Goal: Transaction & Acquisition: Purchase product/service

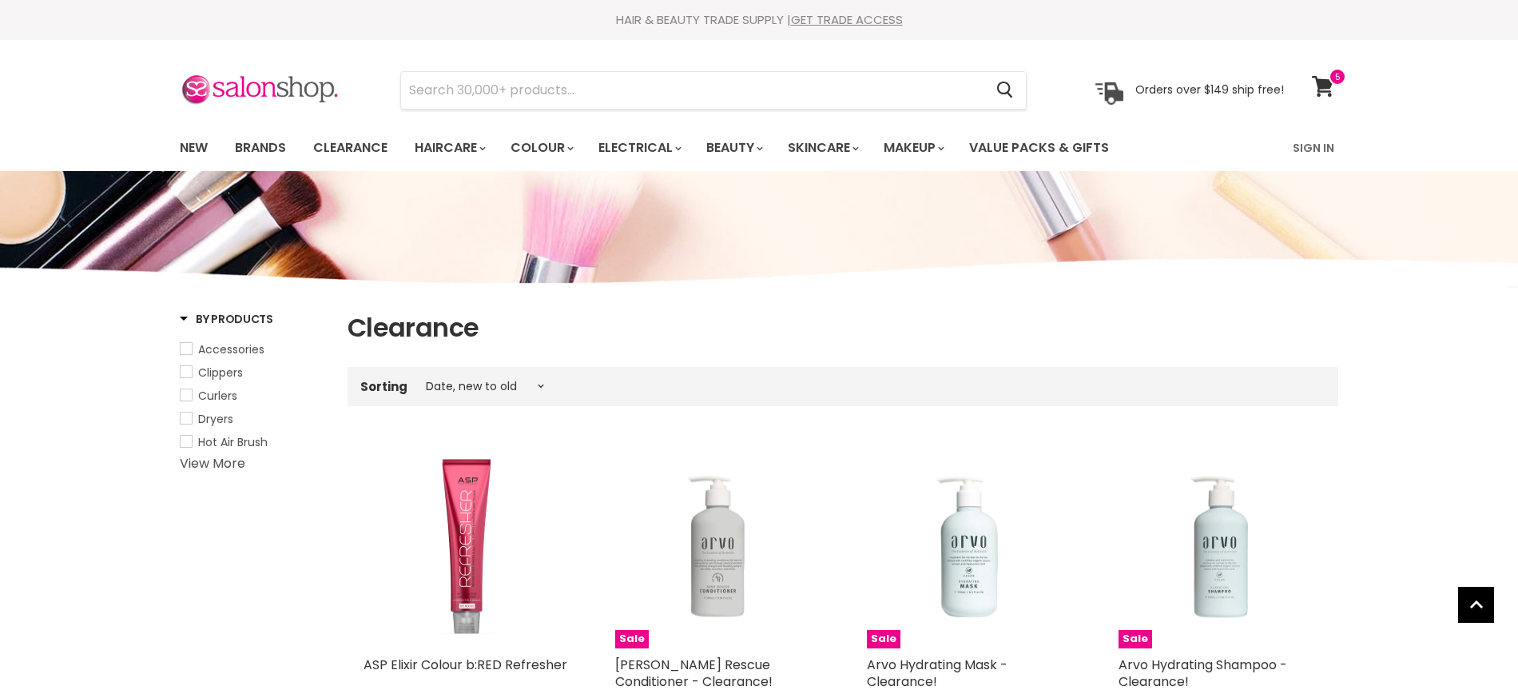
select select "created-descending"
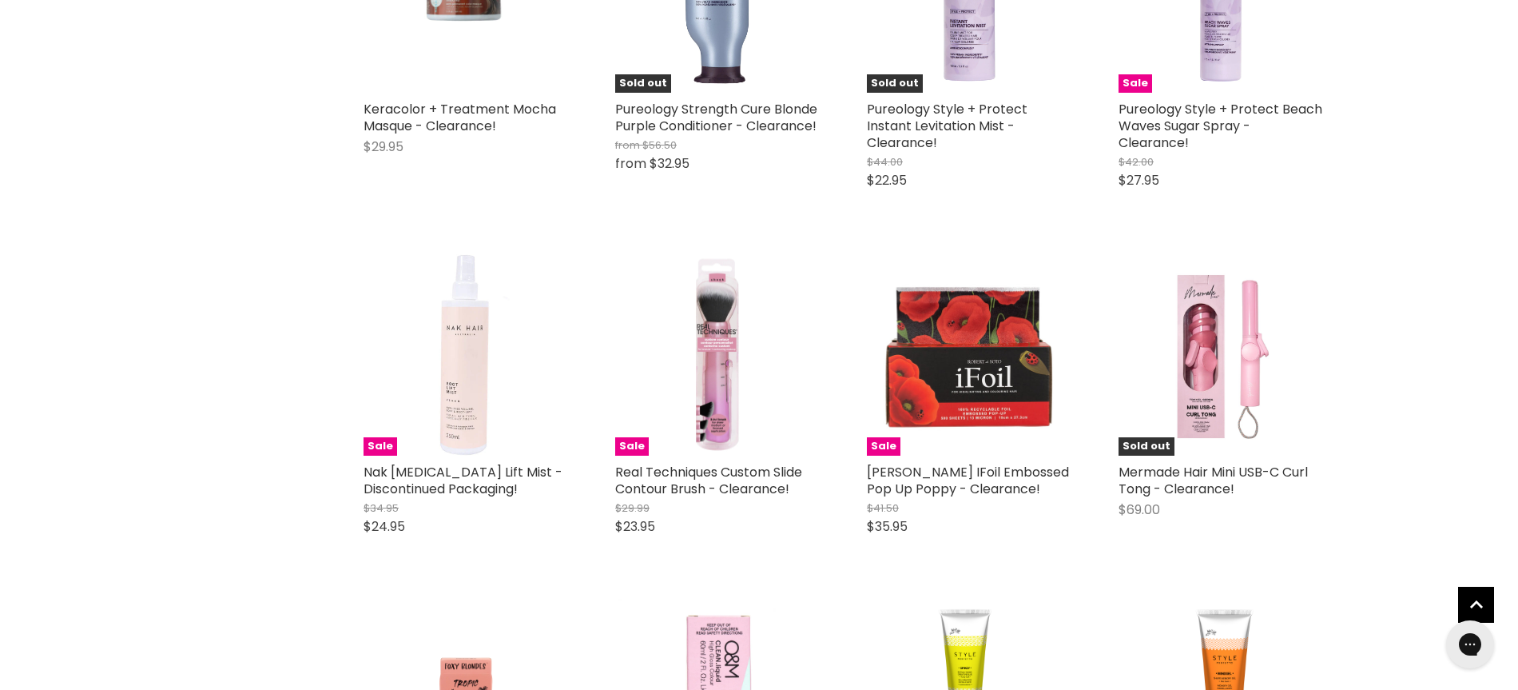
scroll to position [3656, 0]
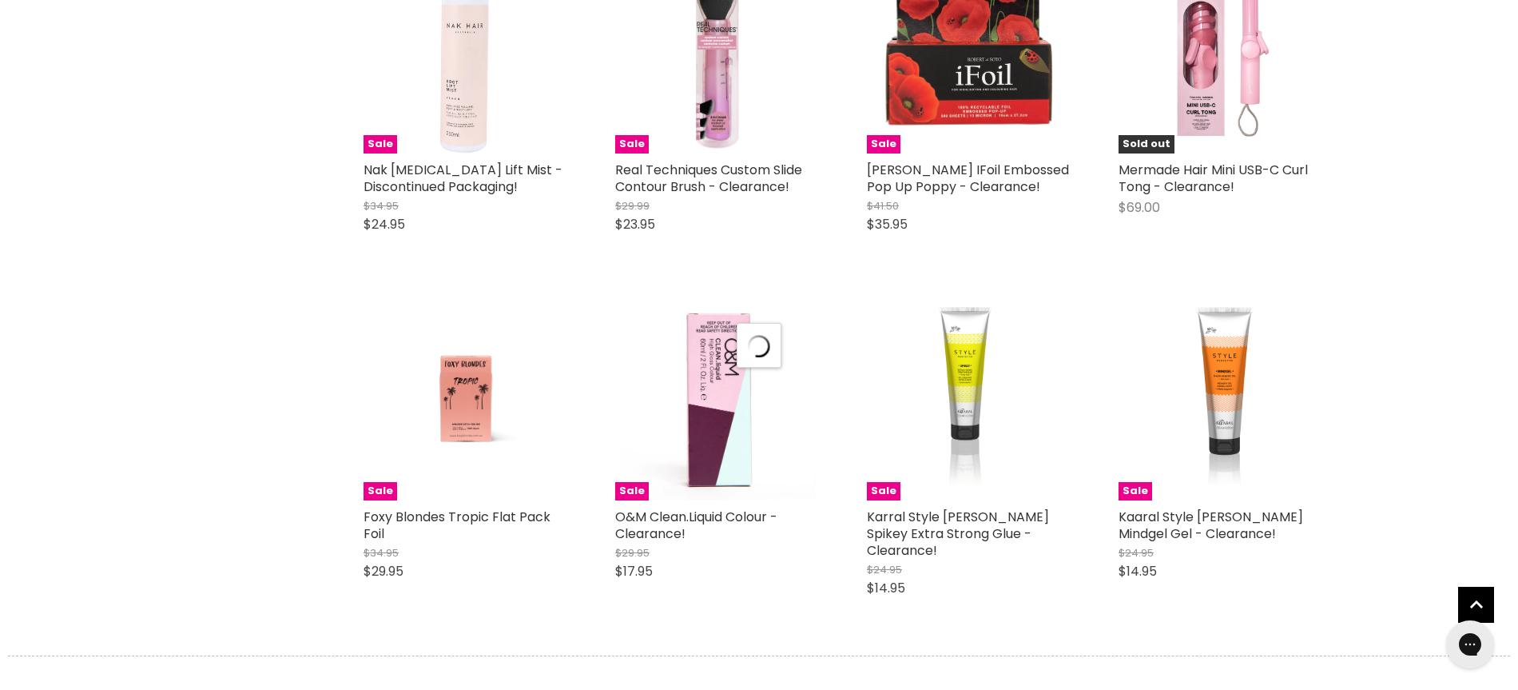
select select "created-descending"
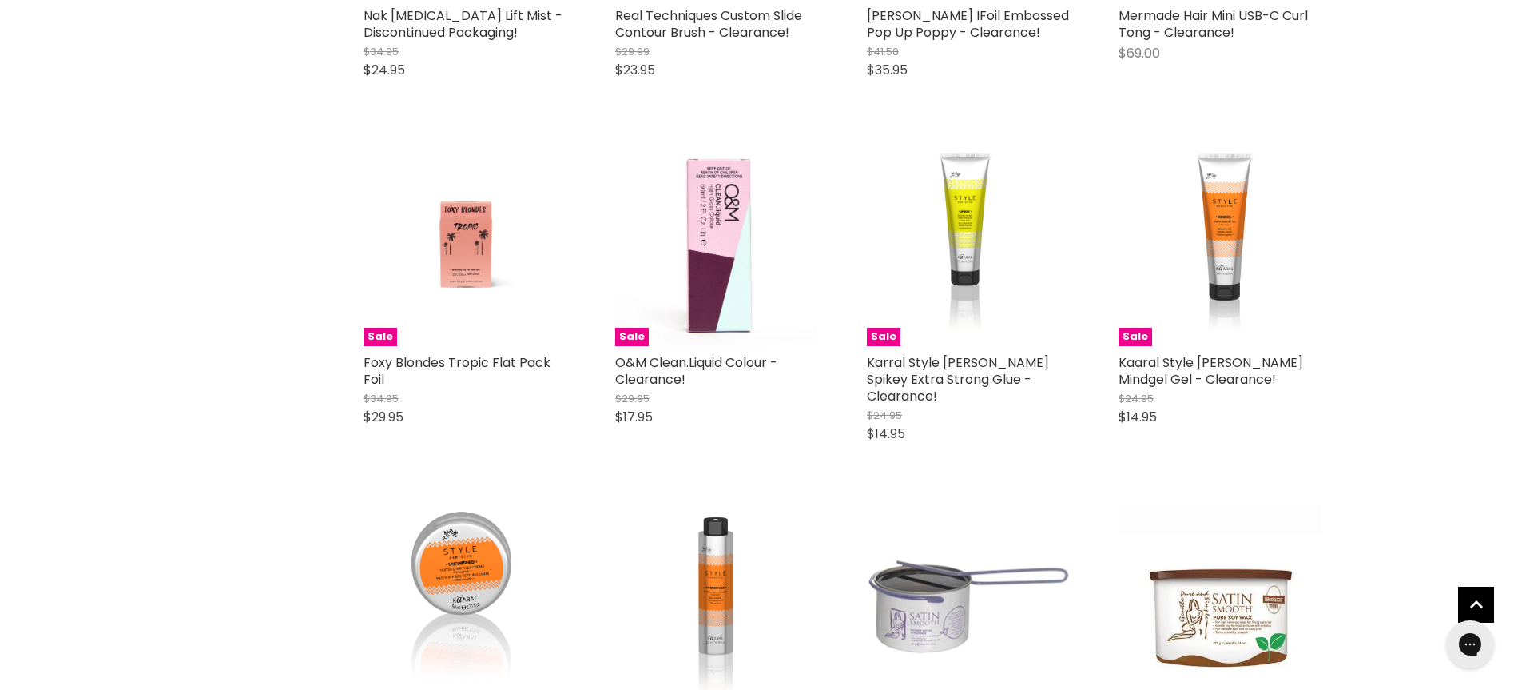
scroll to position [4115, 0]
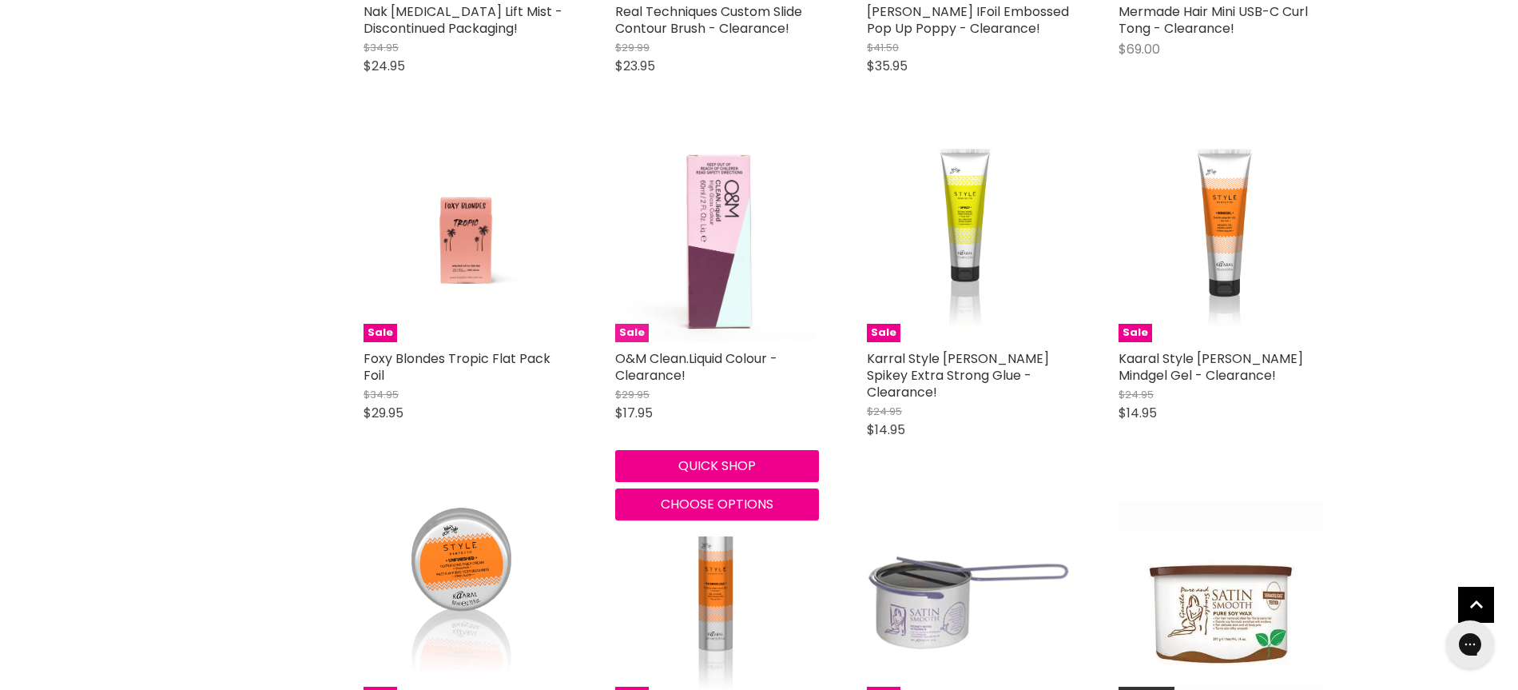
click at [677, 295] on img "Main content" at bounding box center [716, 240] width 197 height 204
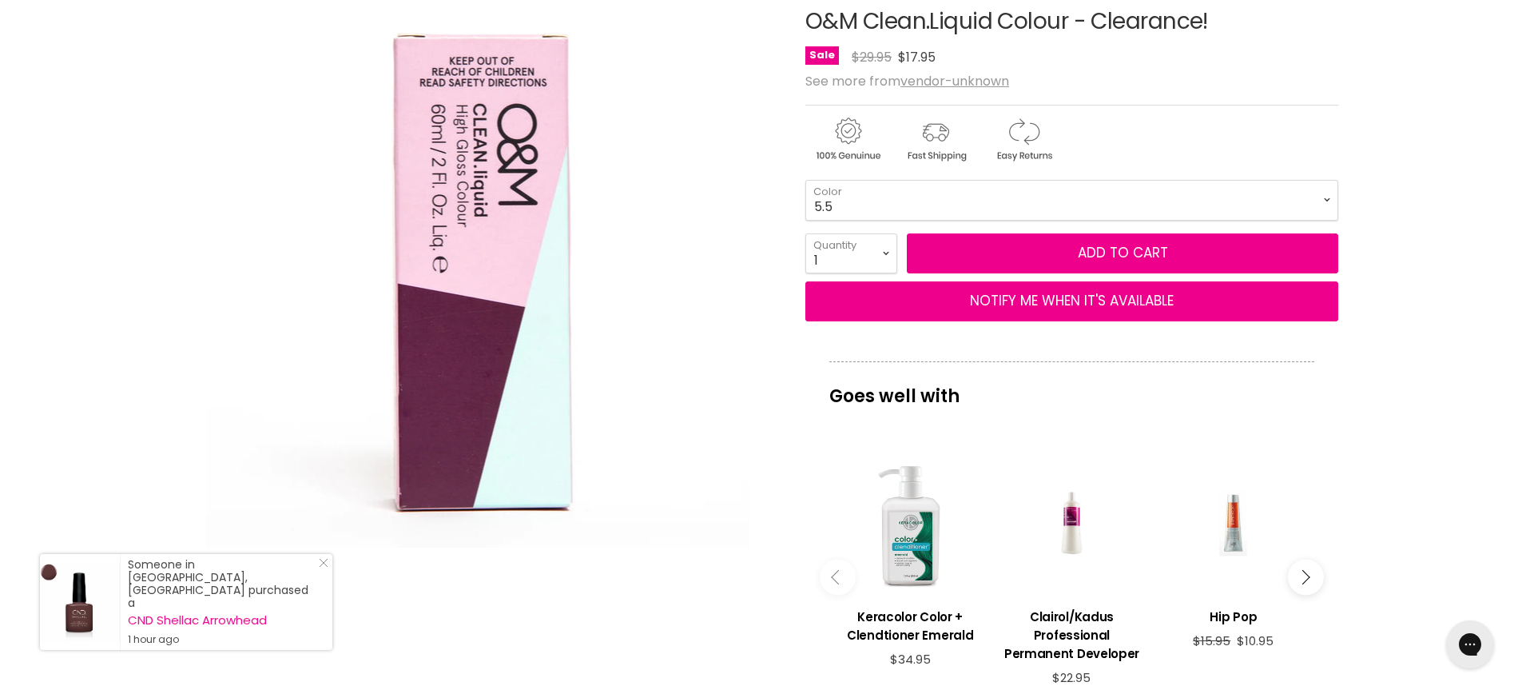
scroll to position [213, 0]
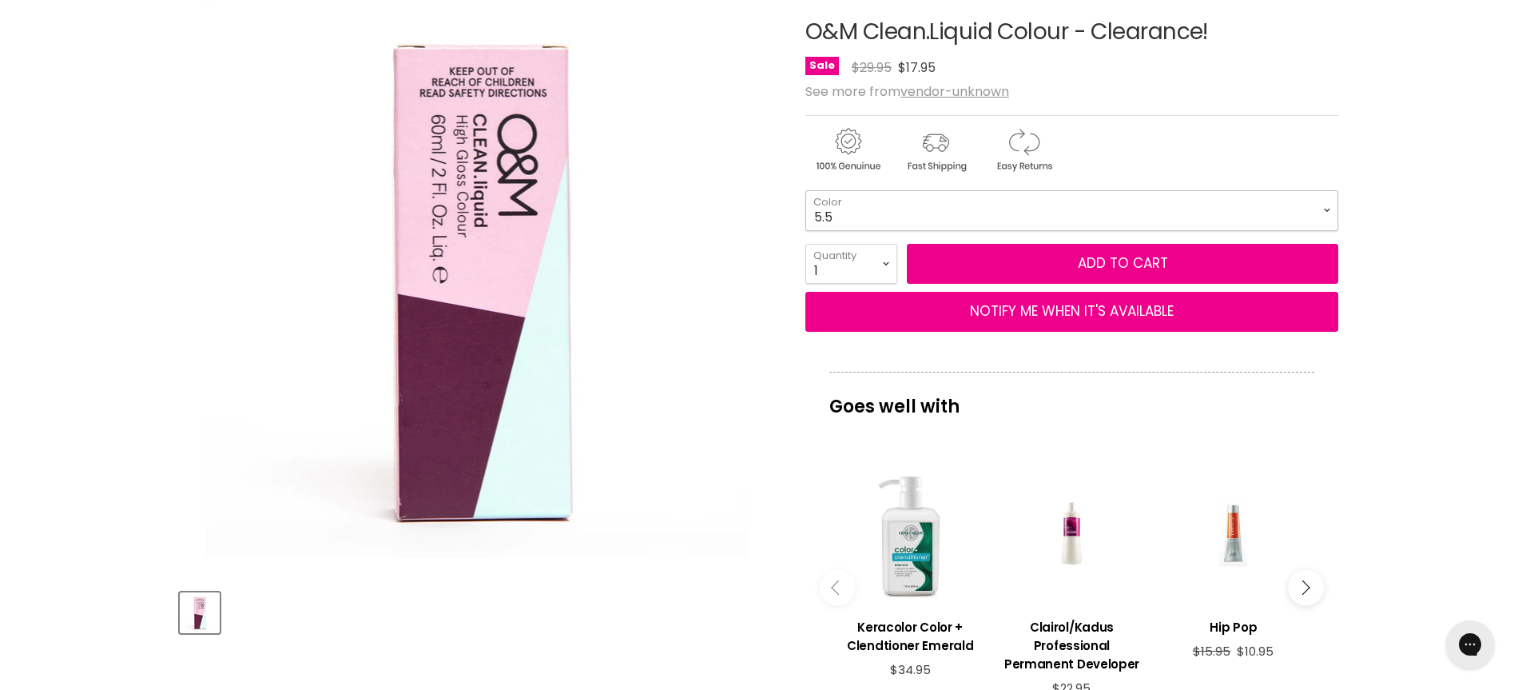
click at [1330, 209] on select "5.5 5.65 8.11 9.71 9.6" at bounding box center [1071, 210] width 533 height 40
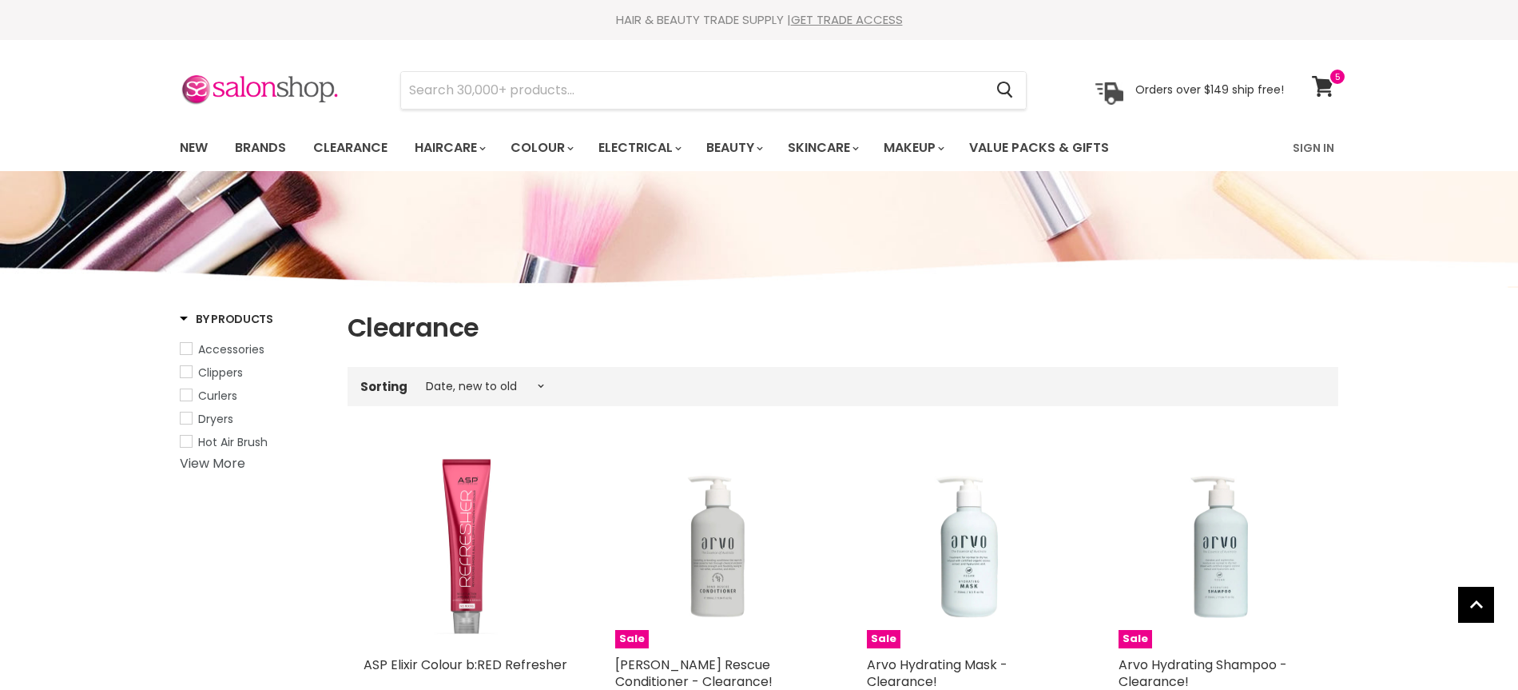
select select "created-descending"
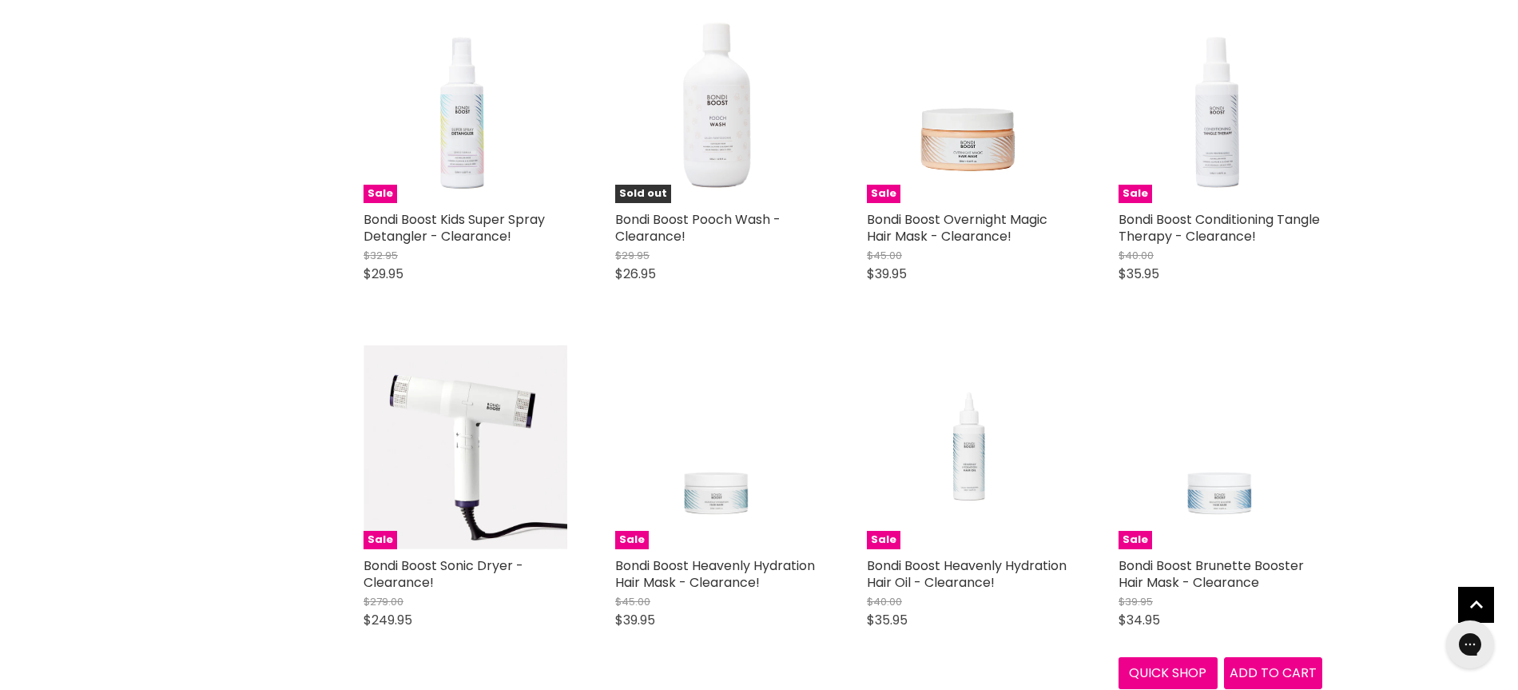
scroll to position [7490, 0]
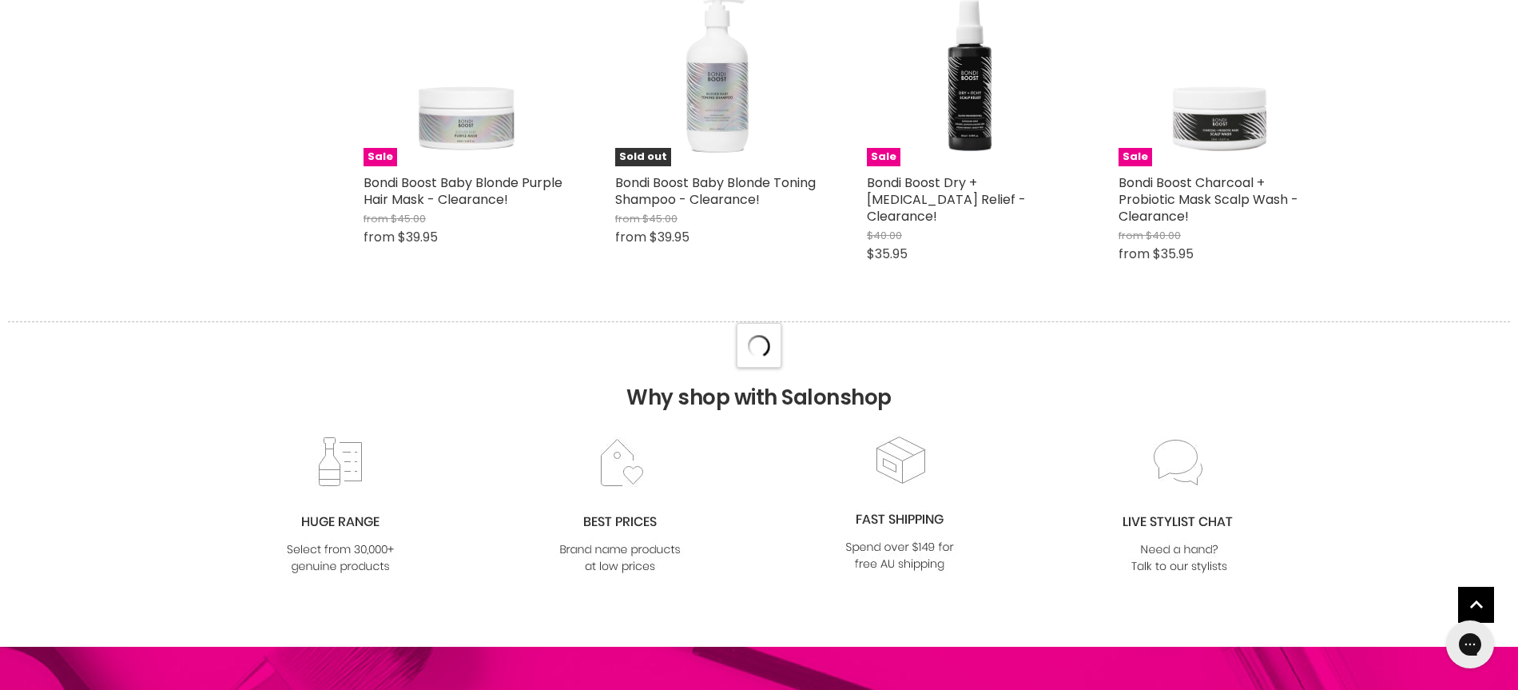
select select "created-descending"
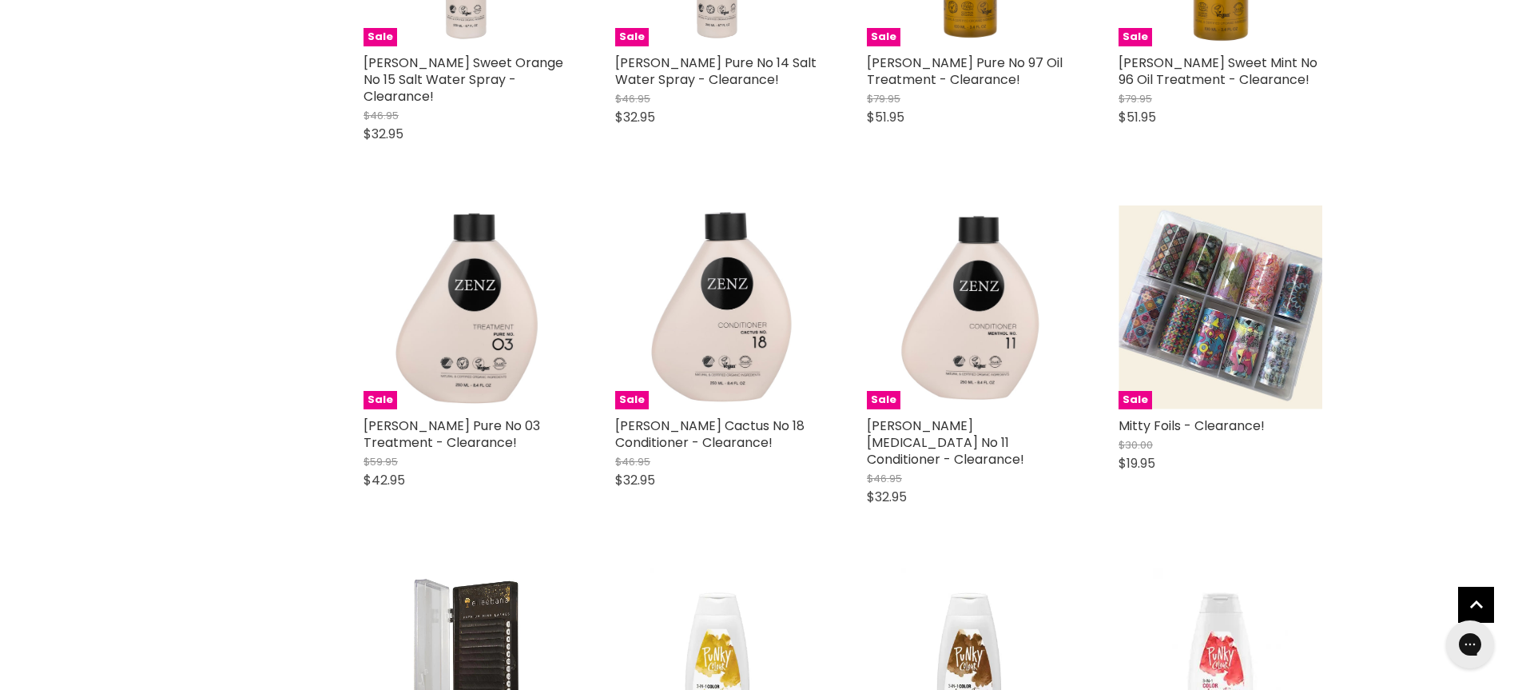
scroll to position [11932, 0]
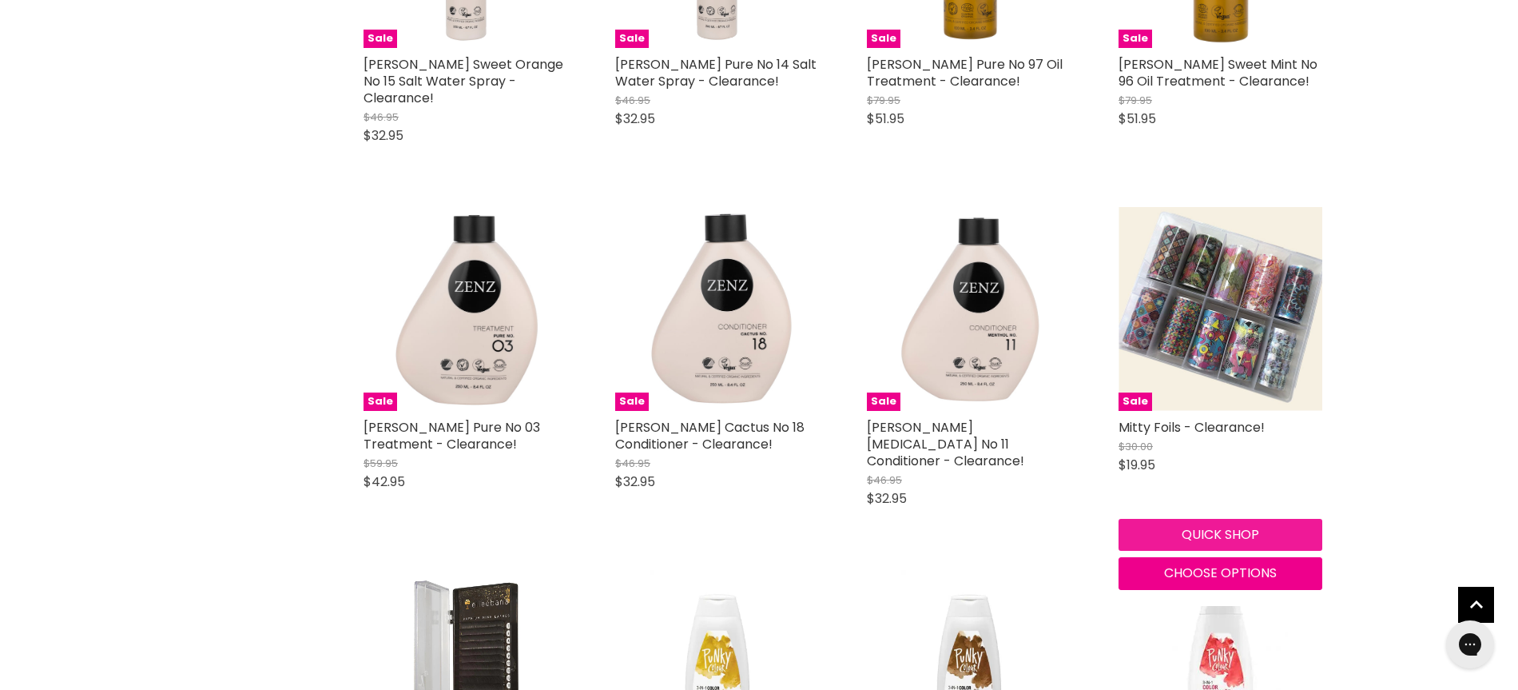
click at [1208, 519] on button "Quick shop" at bounding box center [1221, 535] width 204 height 32
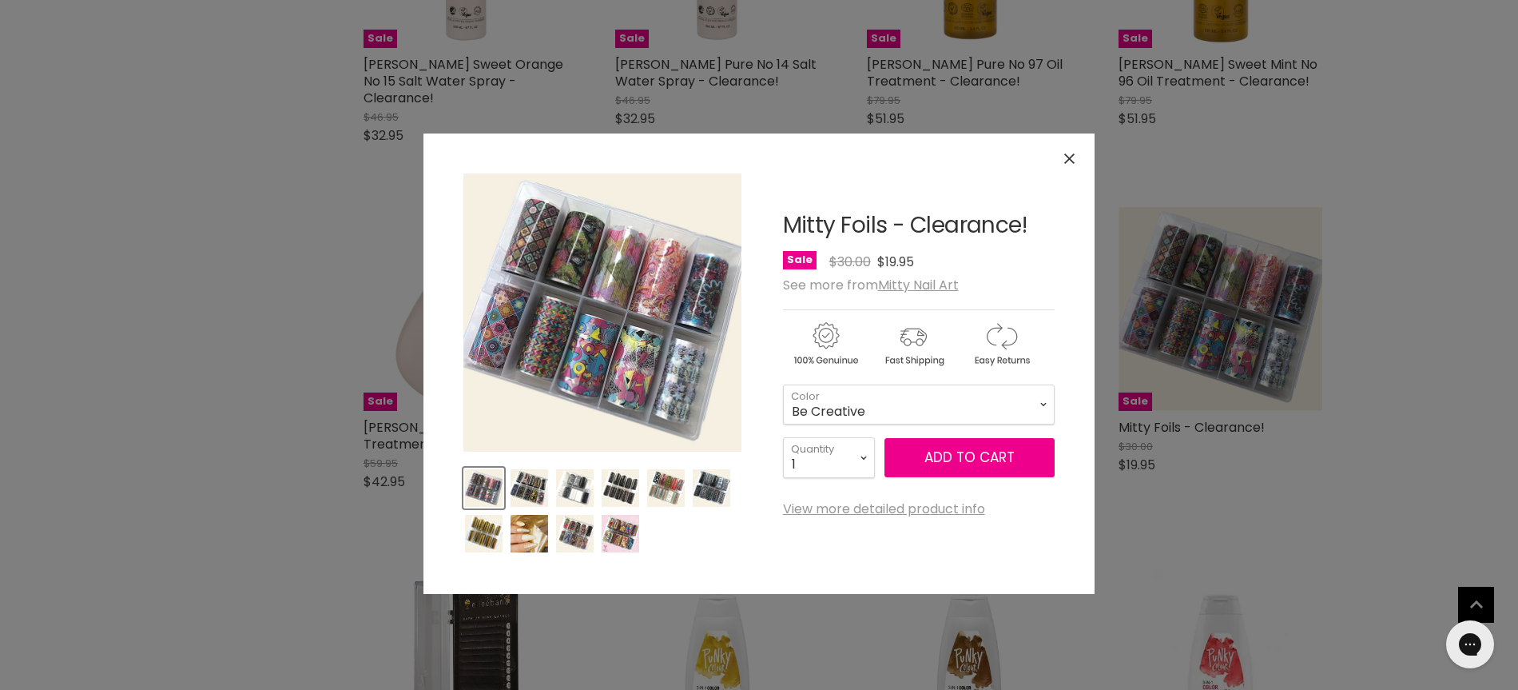
click at [520, 497] on img "Product thumbnails" at bounding box center [530, 488] width 38 height 38
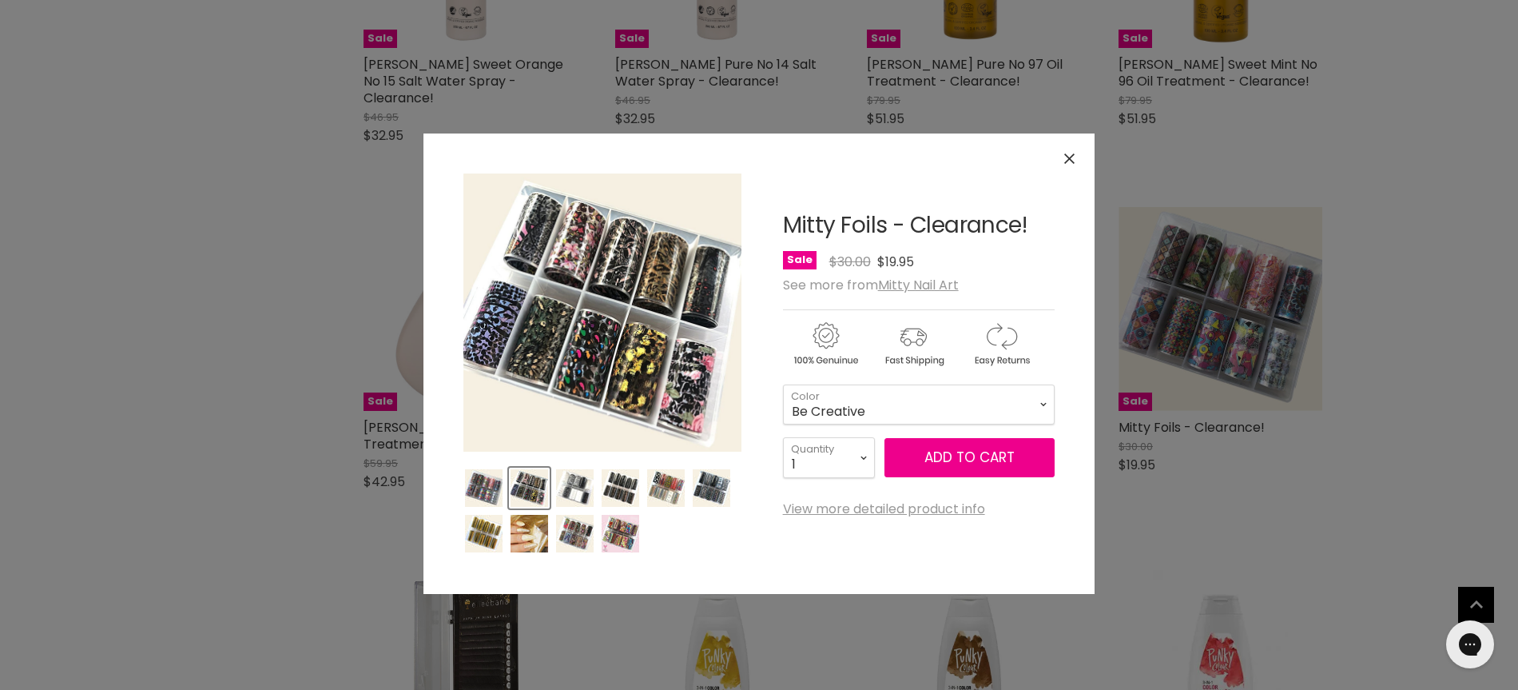
click at [573, 497] on img "Product thumbnails" at bounding box center [575, 488] width 38 height 38
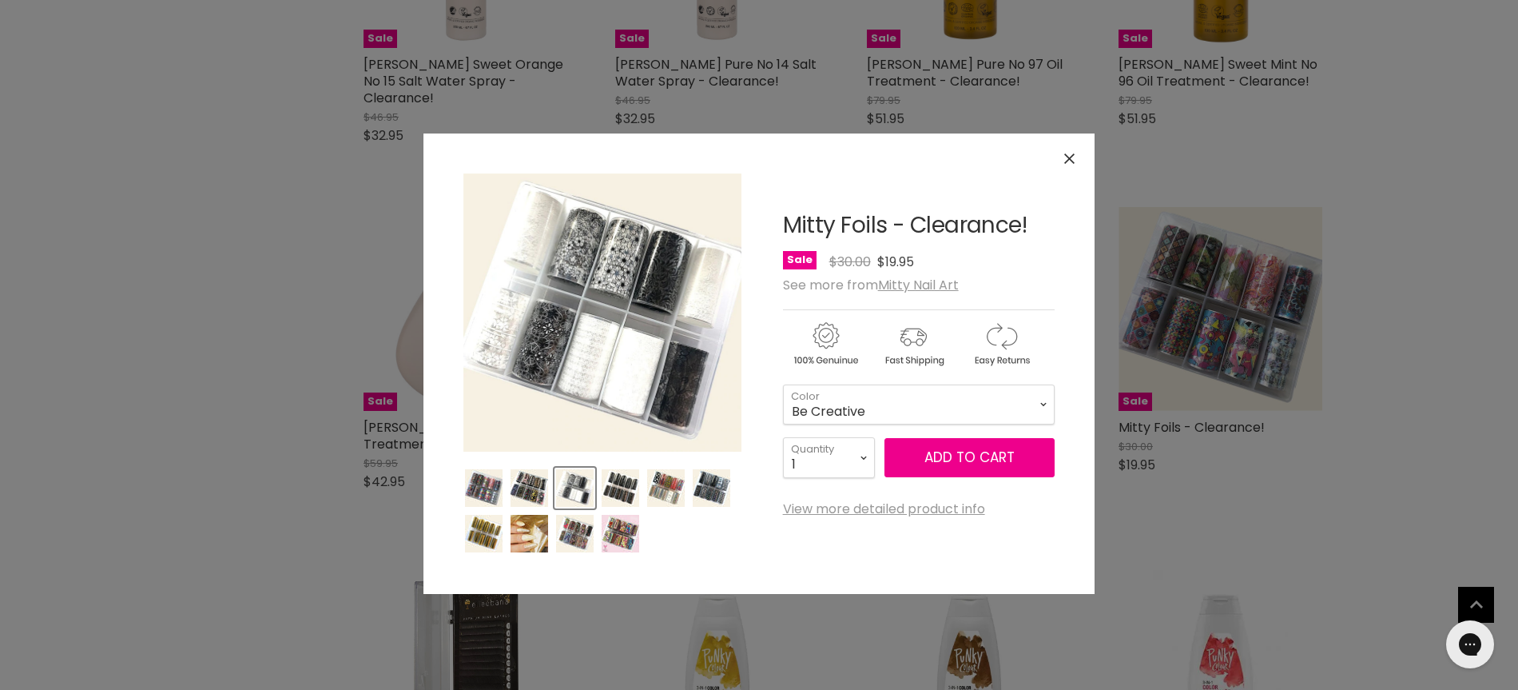
click at [626, 497] on img "Product thumbnails" at bounding box center [621, 488] width 38 height 38
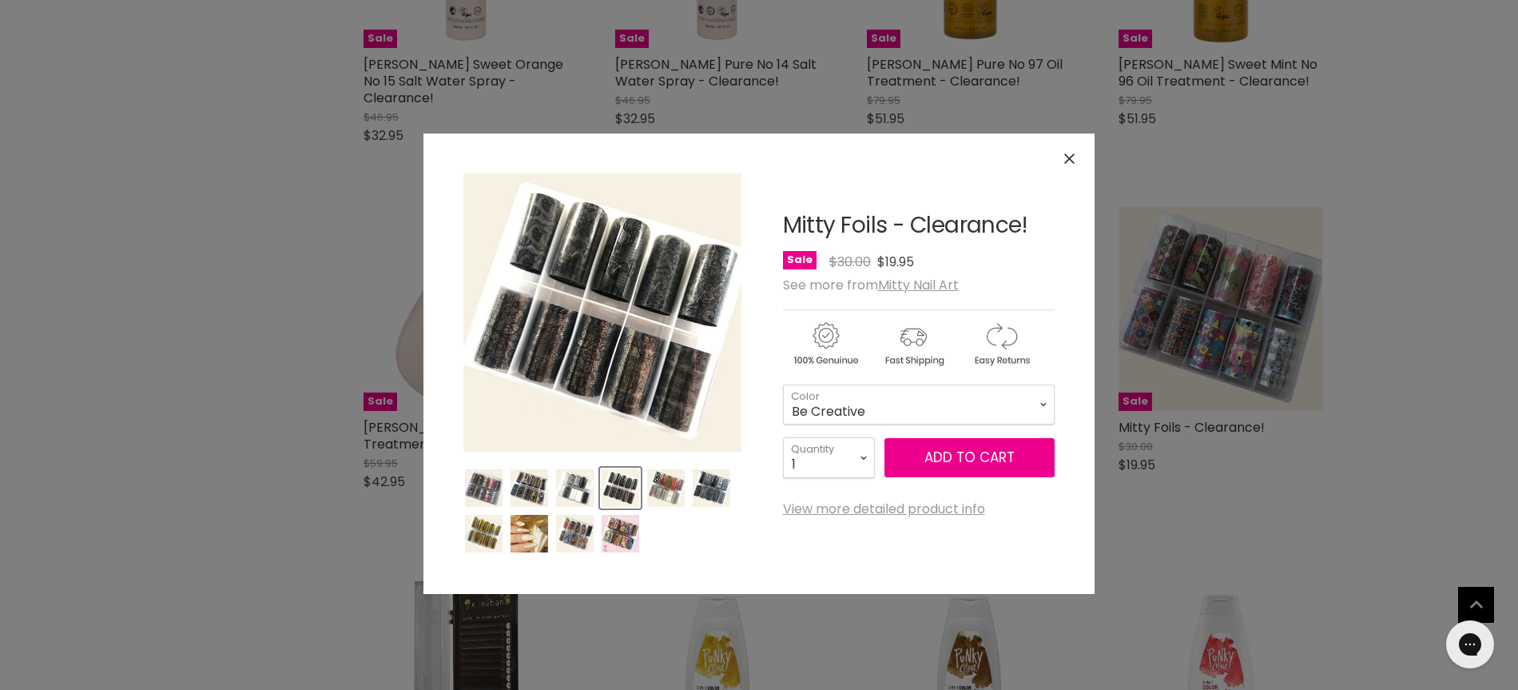
click at [658, 498] on img "Product thumbnails" at bounding box center [666, 488] width 38 height 38
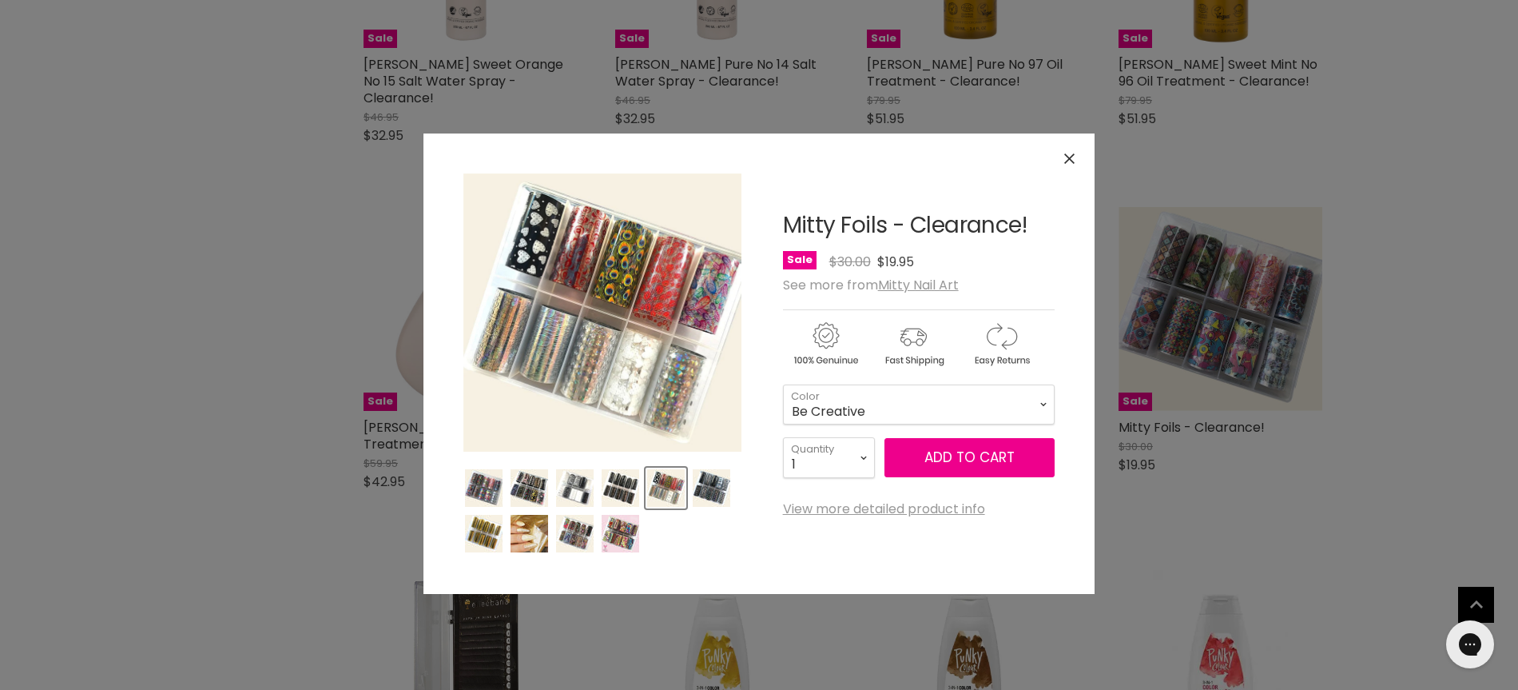
click at [706, 498] on img "Product thumbnails" at bounding box center [712, 488] width 38 height 38
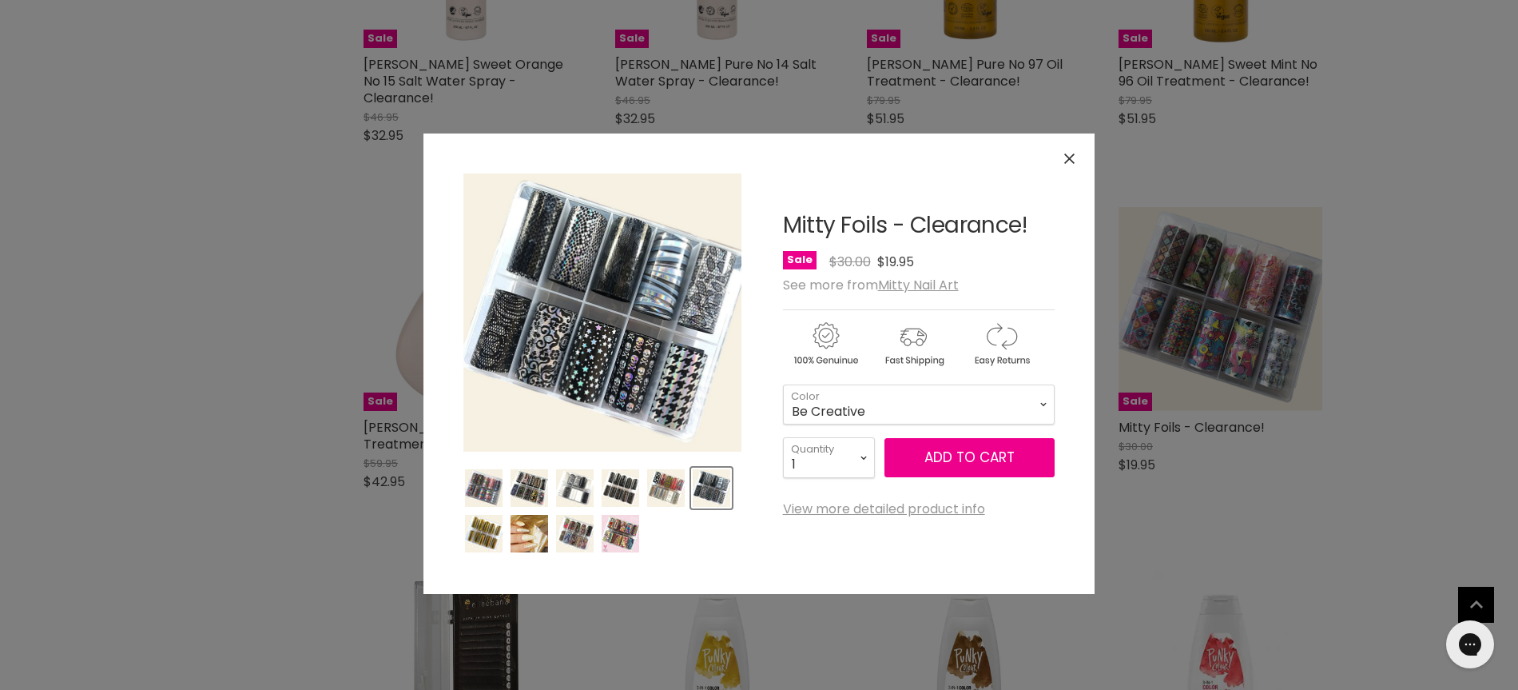
click at [622, 530] on img "Product thumbnails" at bounding box center [621, 534] width 38 height 38
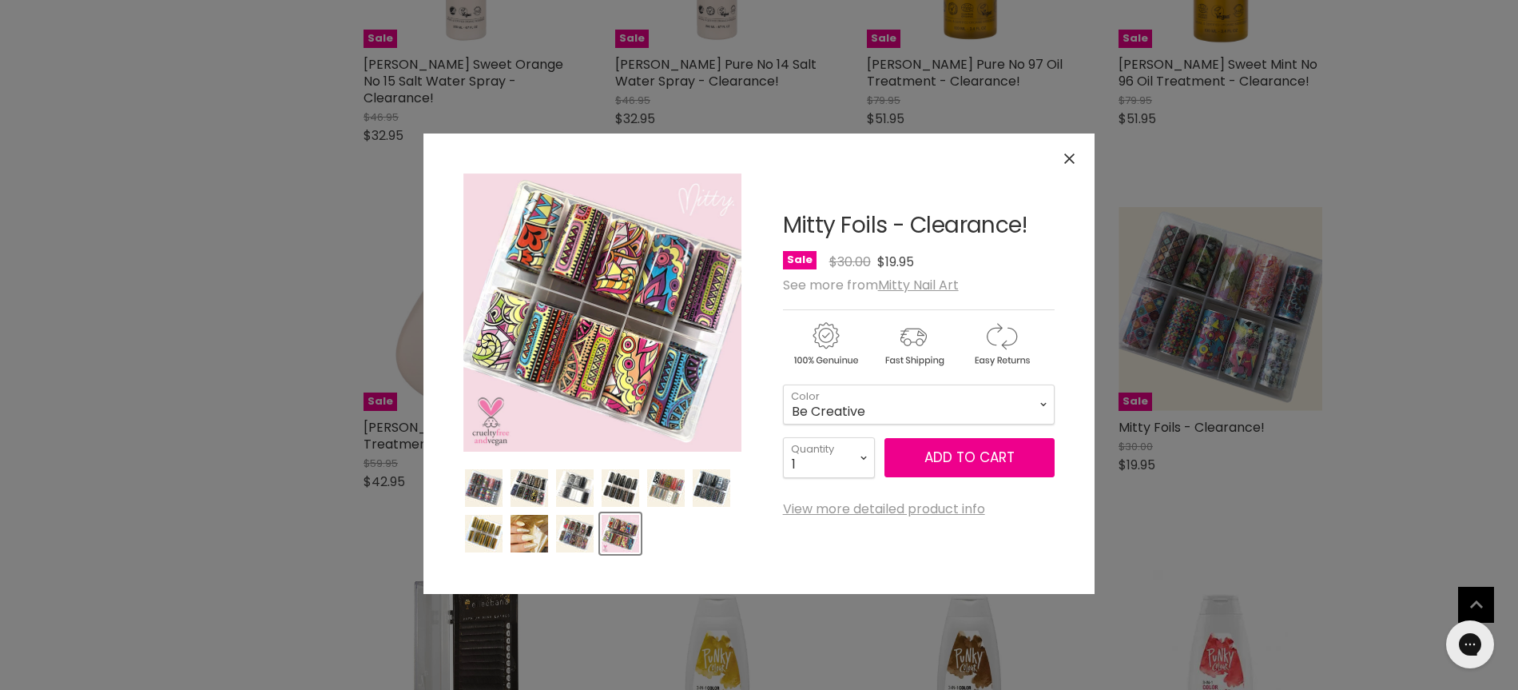
click at [577, 543] on img "Product thumbnails" at bounding box center [575, 534] width 38 height 38
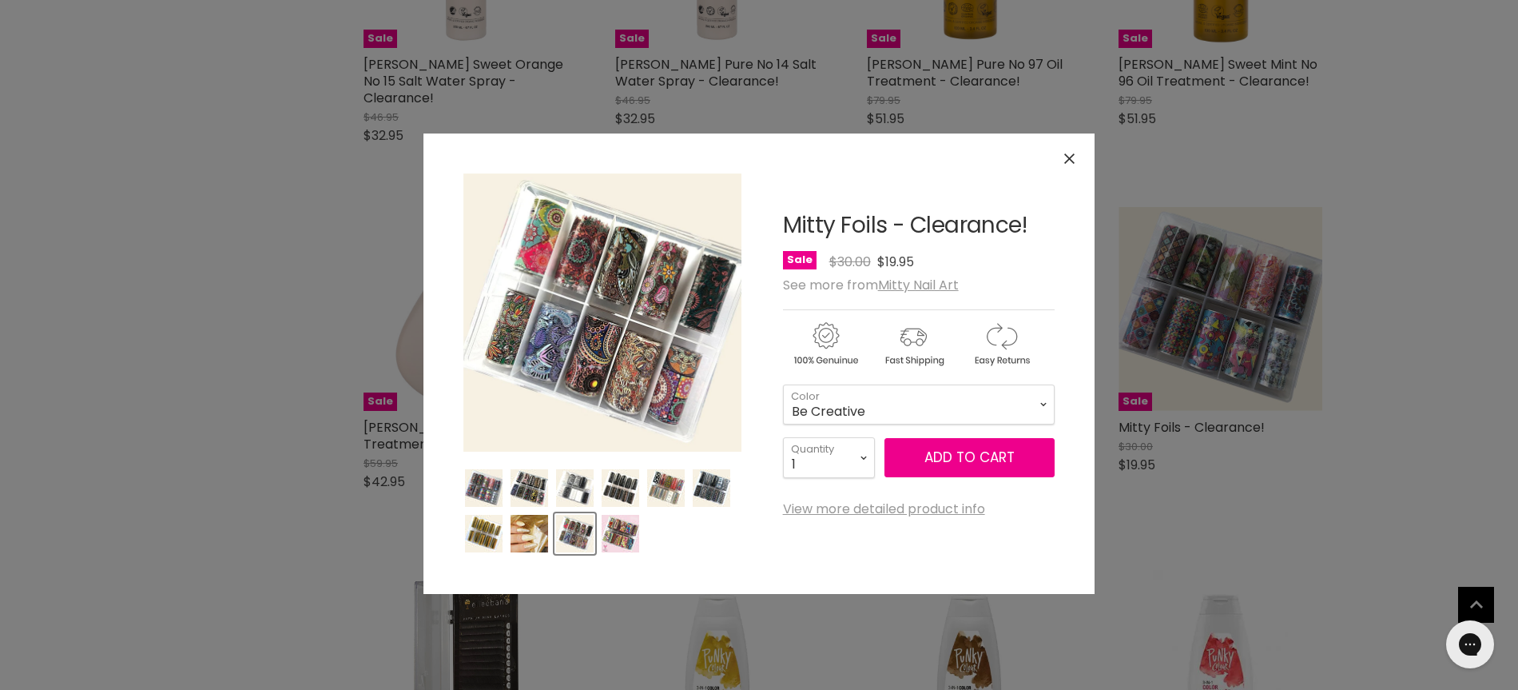
click at [535, 542] on img "Product thumbnails" at bounding box center [530, 534] width 38 height 38
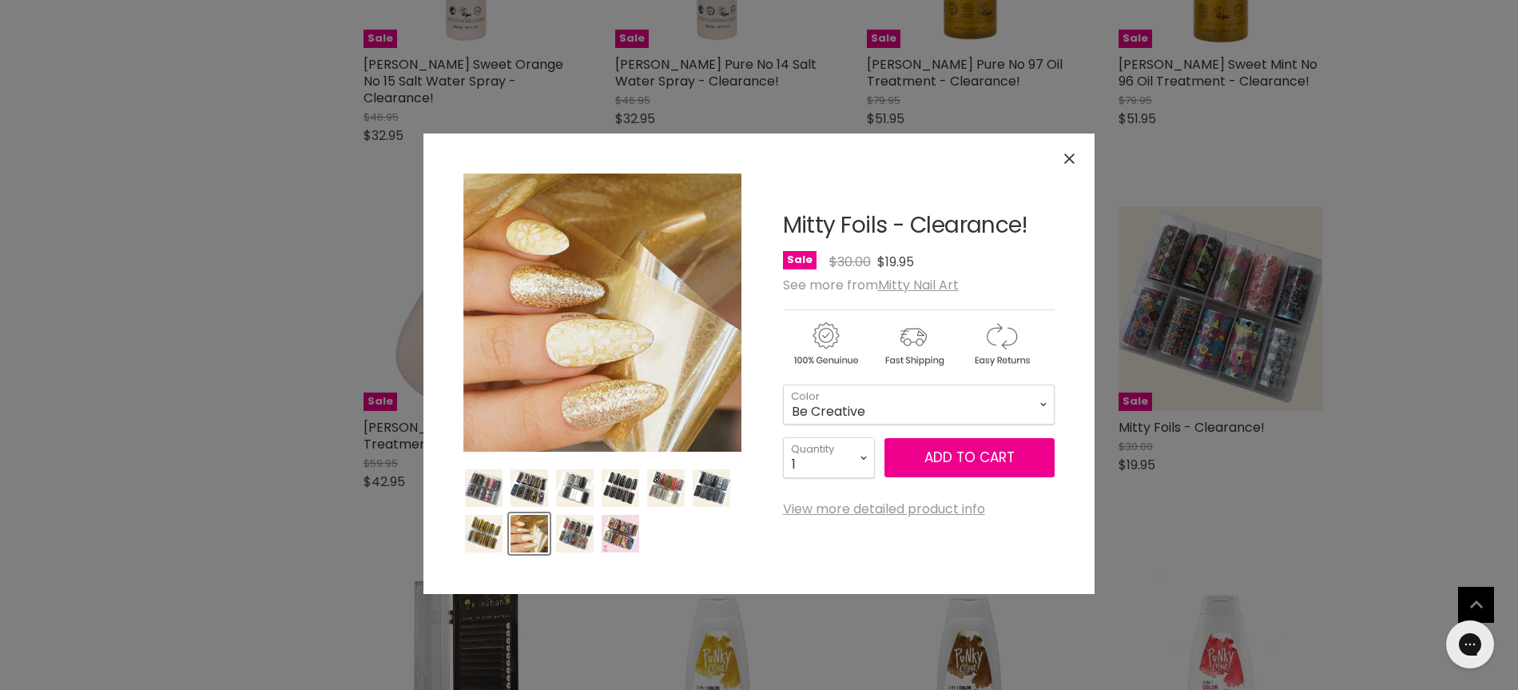
click at [485, 531] on img "Product thumbnails" at bounding box center [484, 534] width 38 height 38
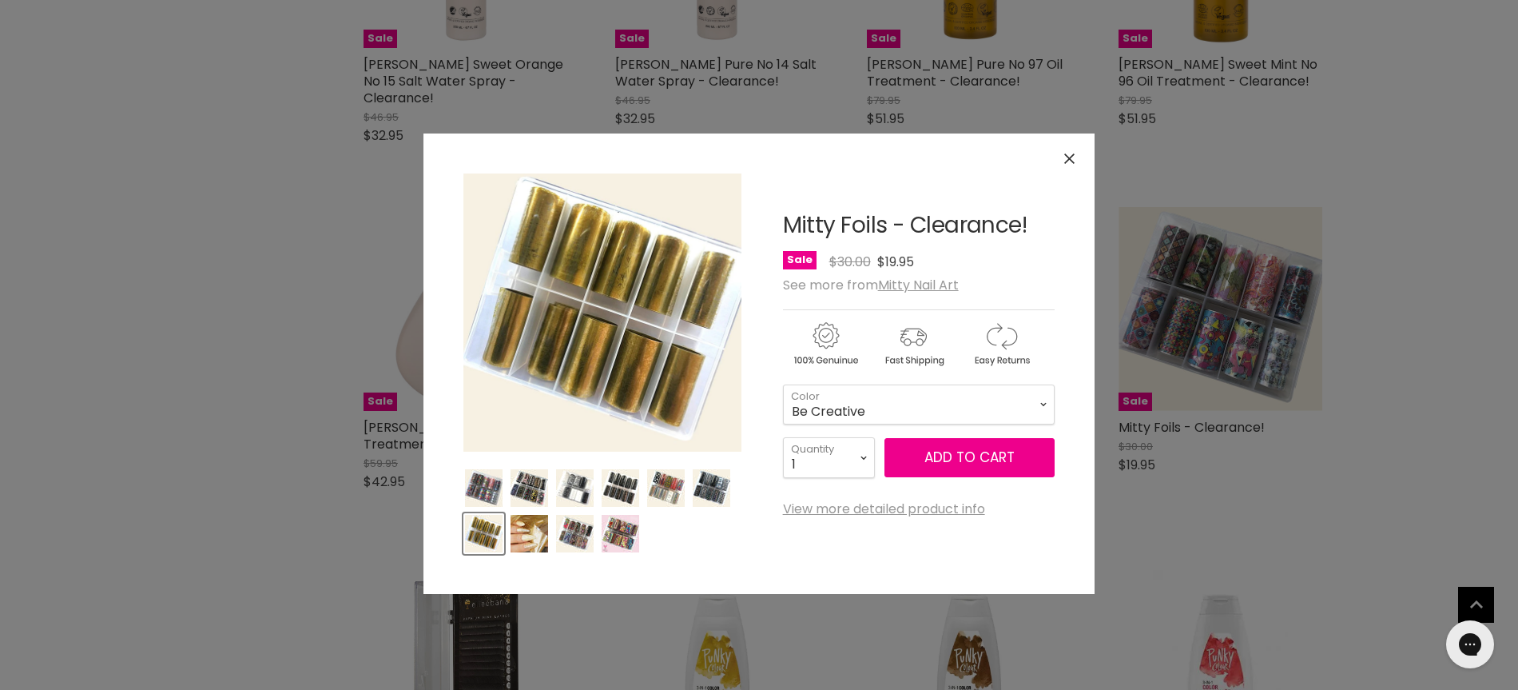
click at [1072, 158] on icon "Close" at bounding box center [1069, 158] width 10 height 10
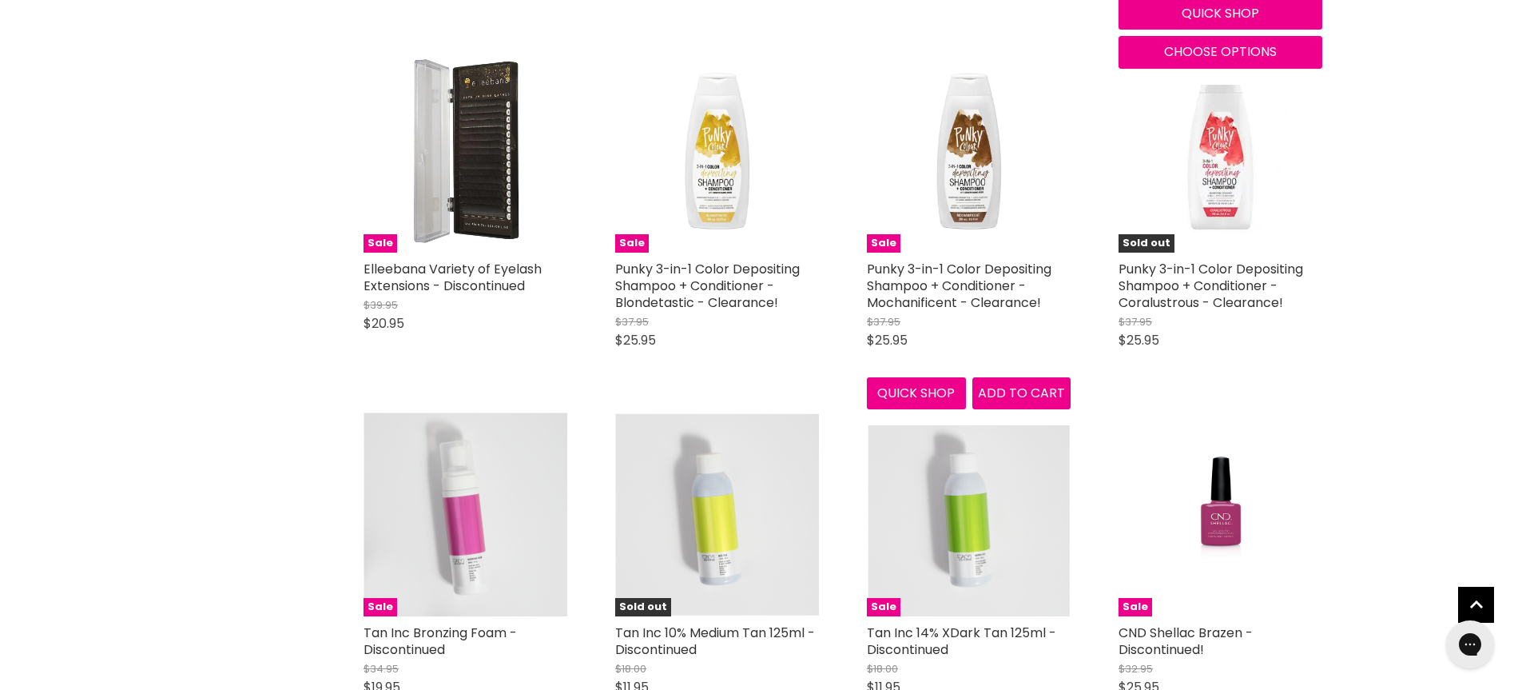
scroll to position [12463, 0]
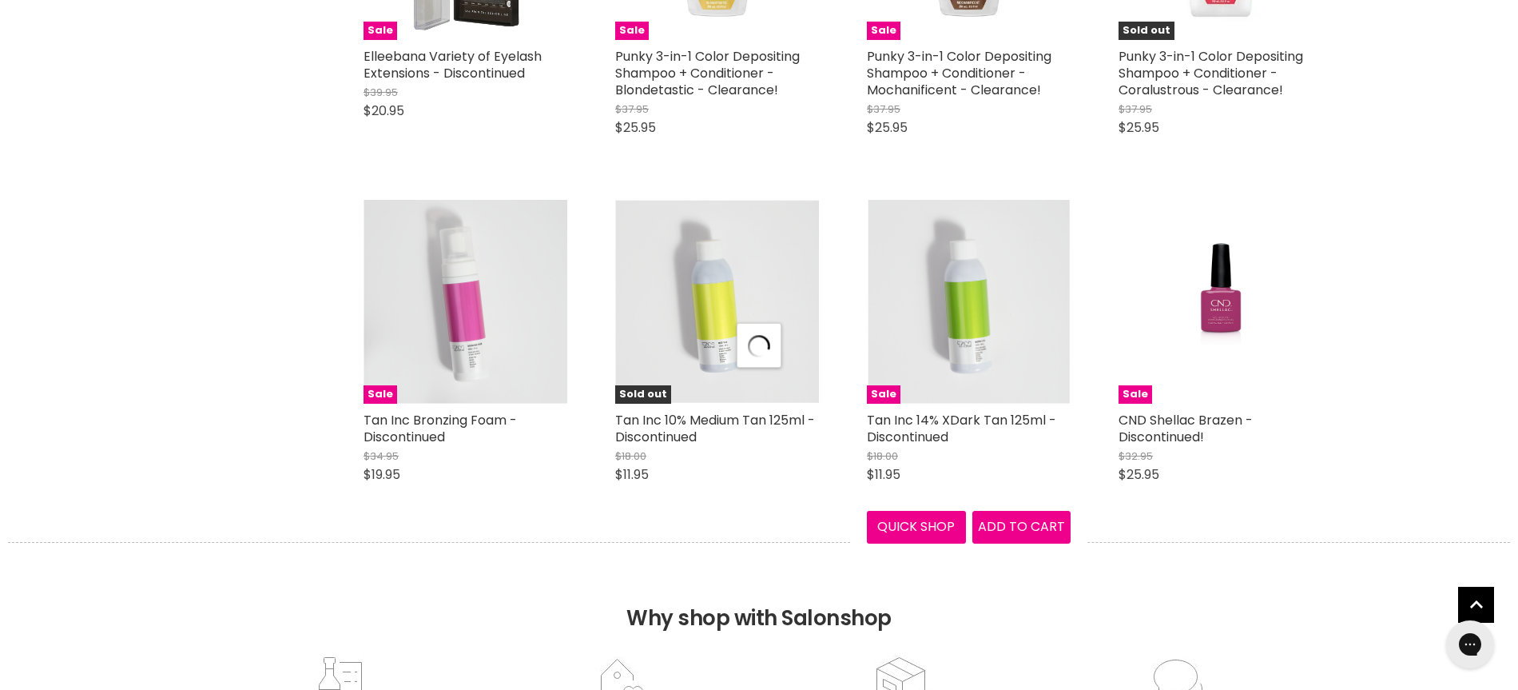
select select "created-descending"
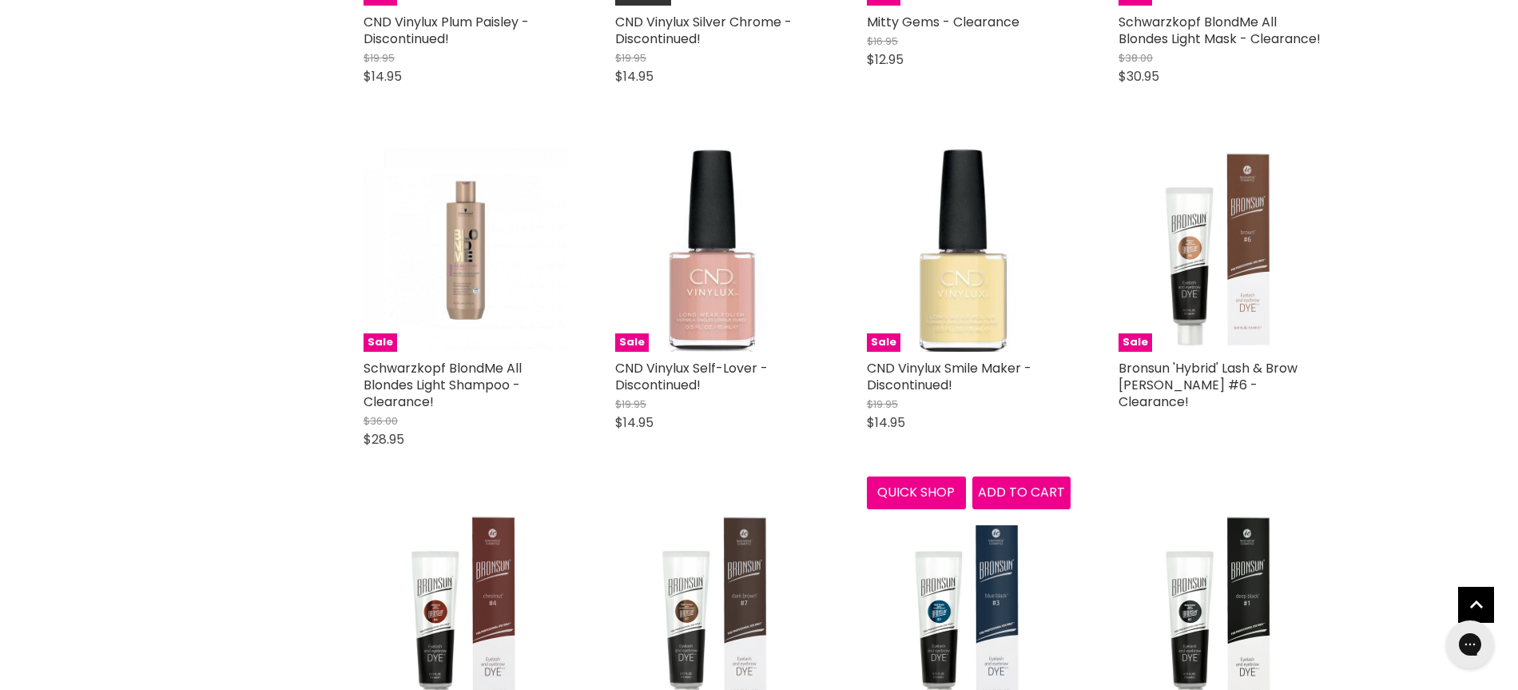
scroll to position [16579, 0]
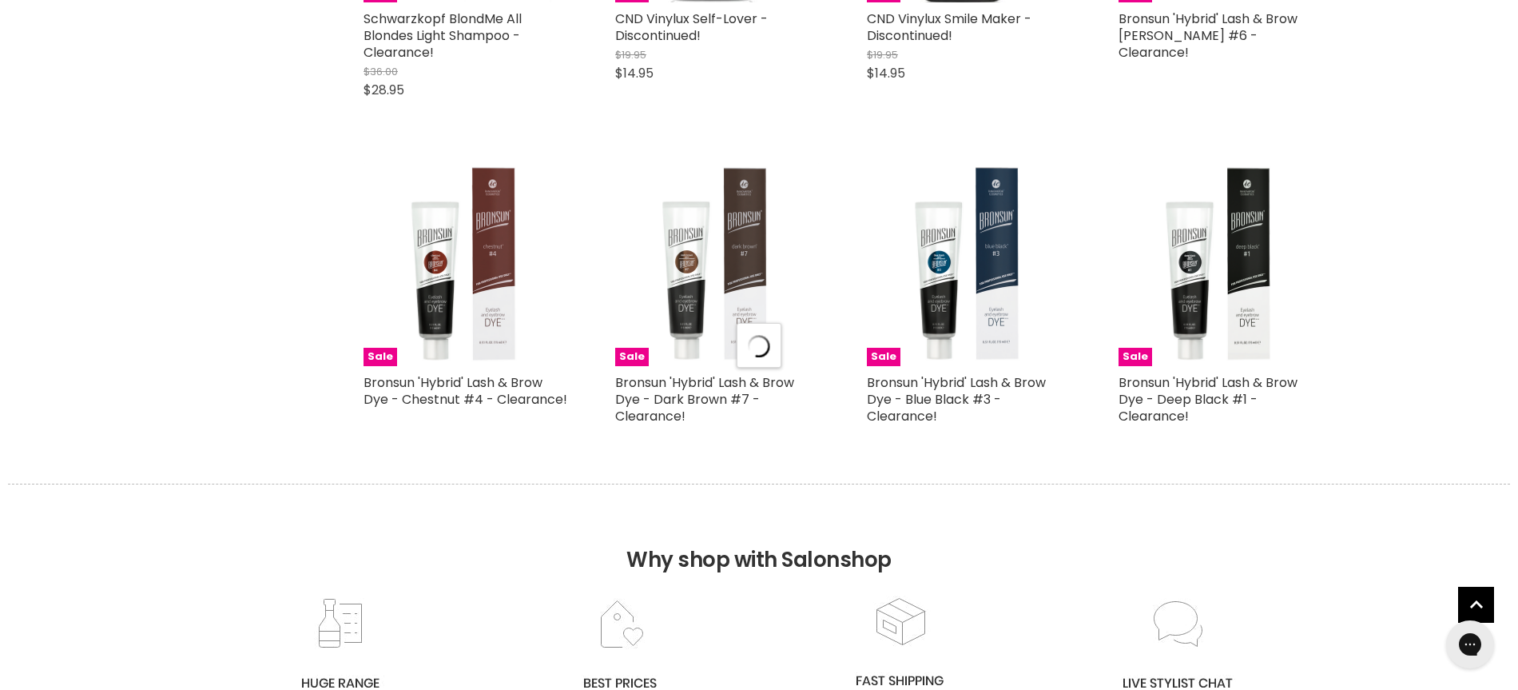
select select "created-descending"
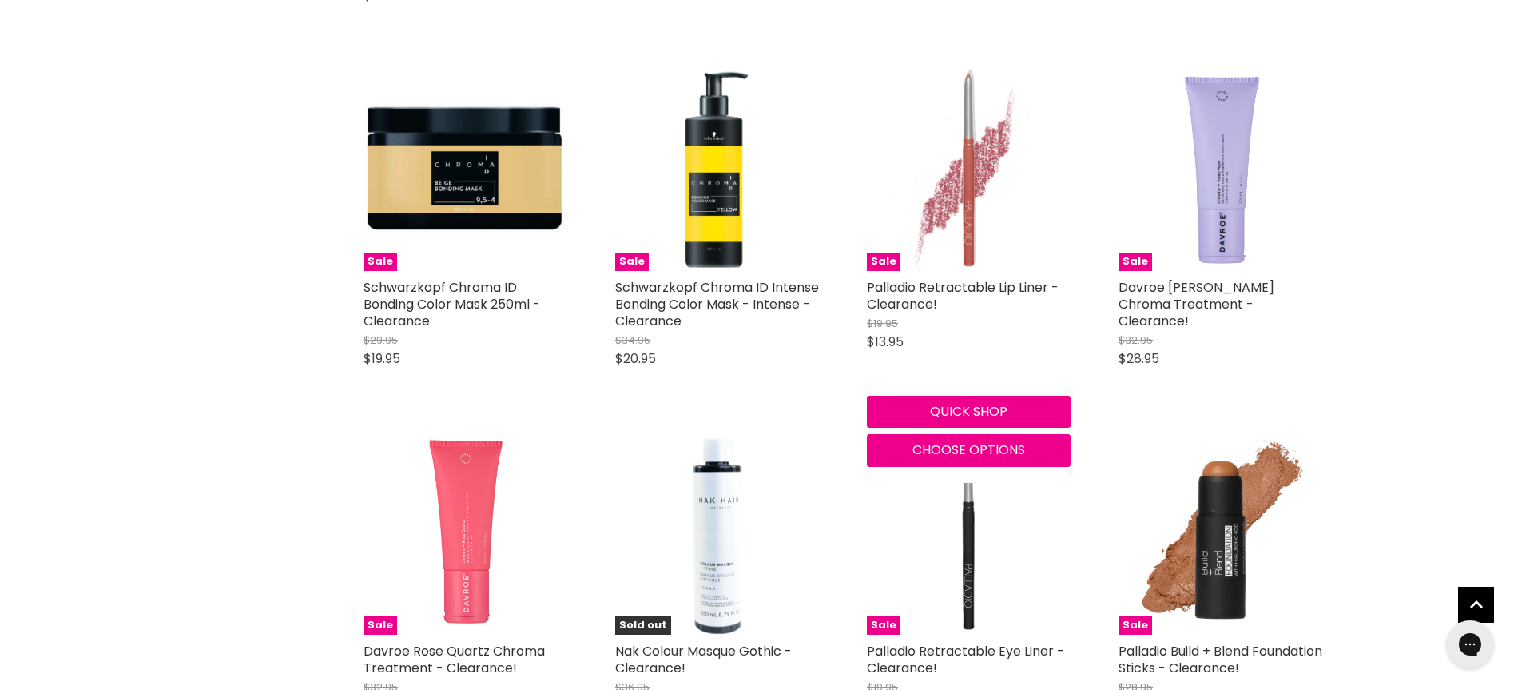
scroll to position [18421, 0]
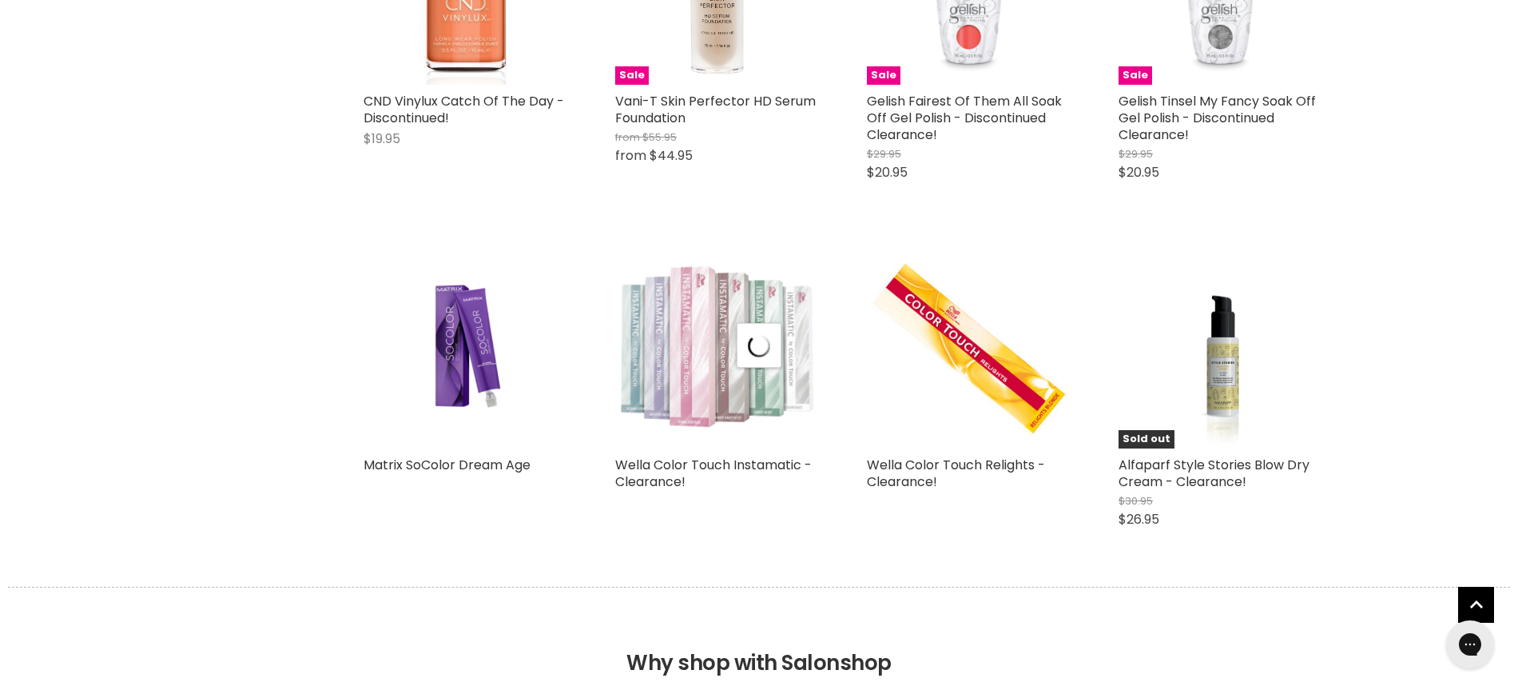
select select "created-descending"
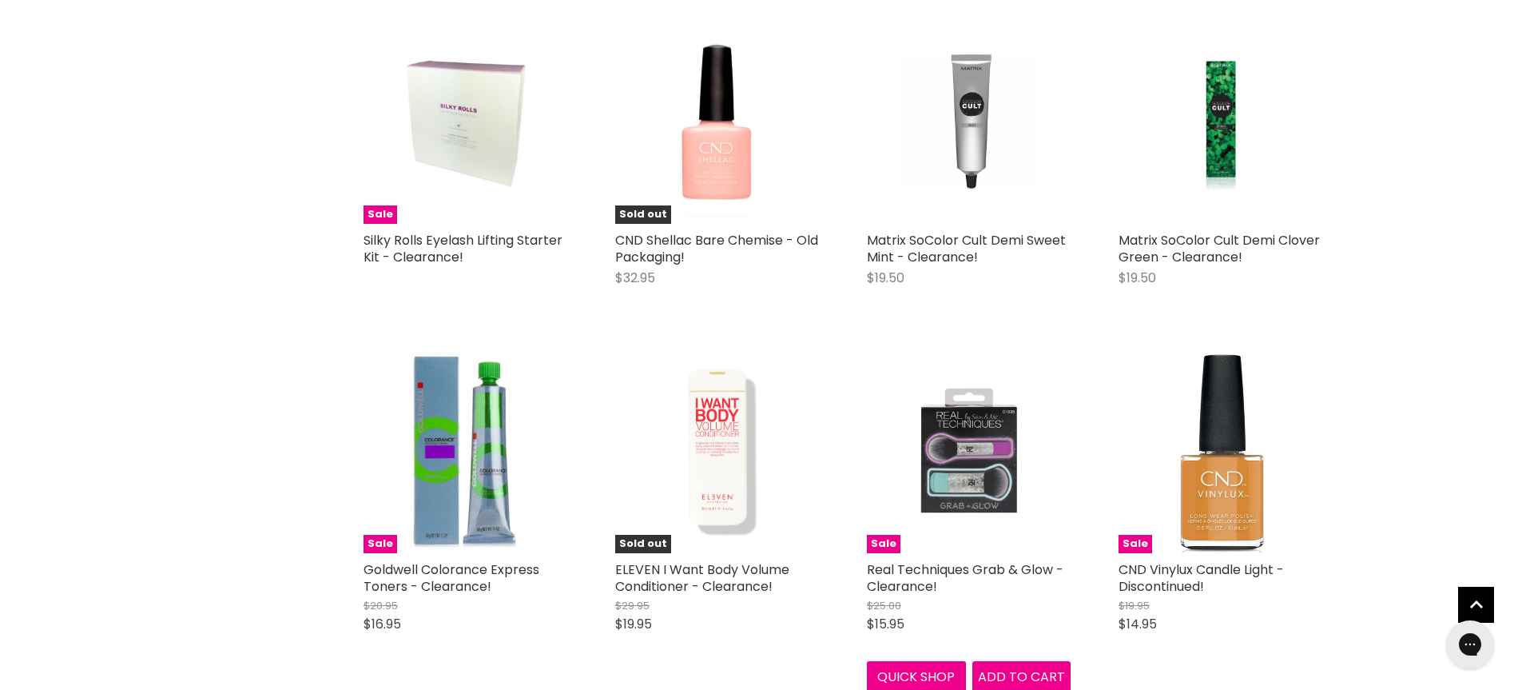
scroll to position [23401, 0]
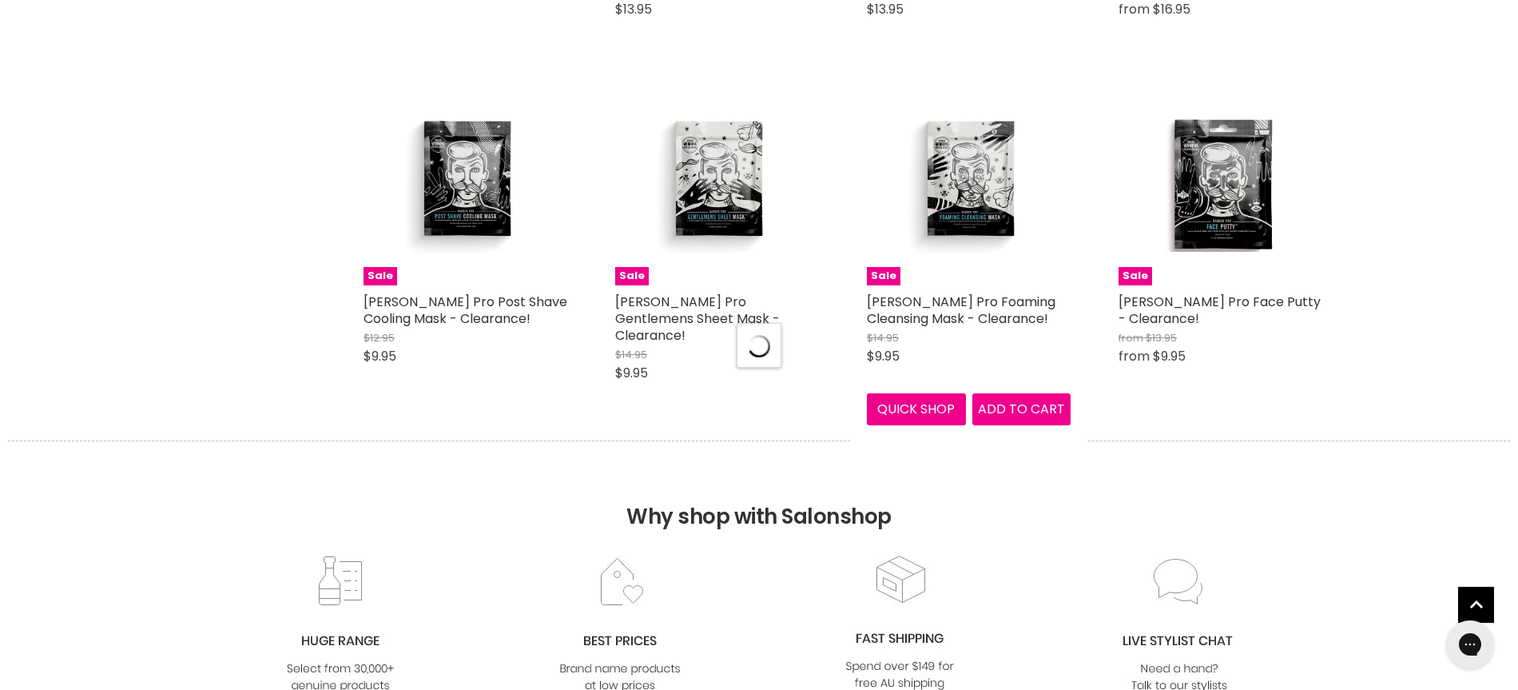
select select "created-descending"
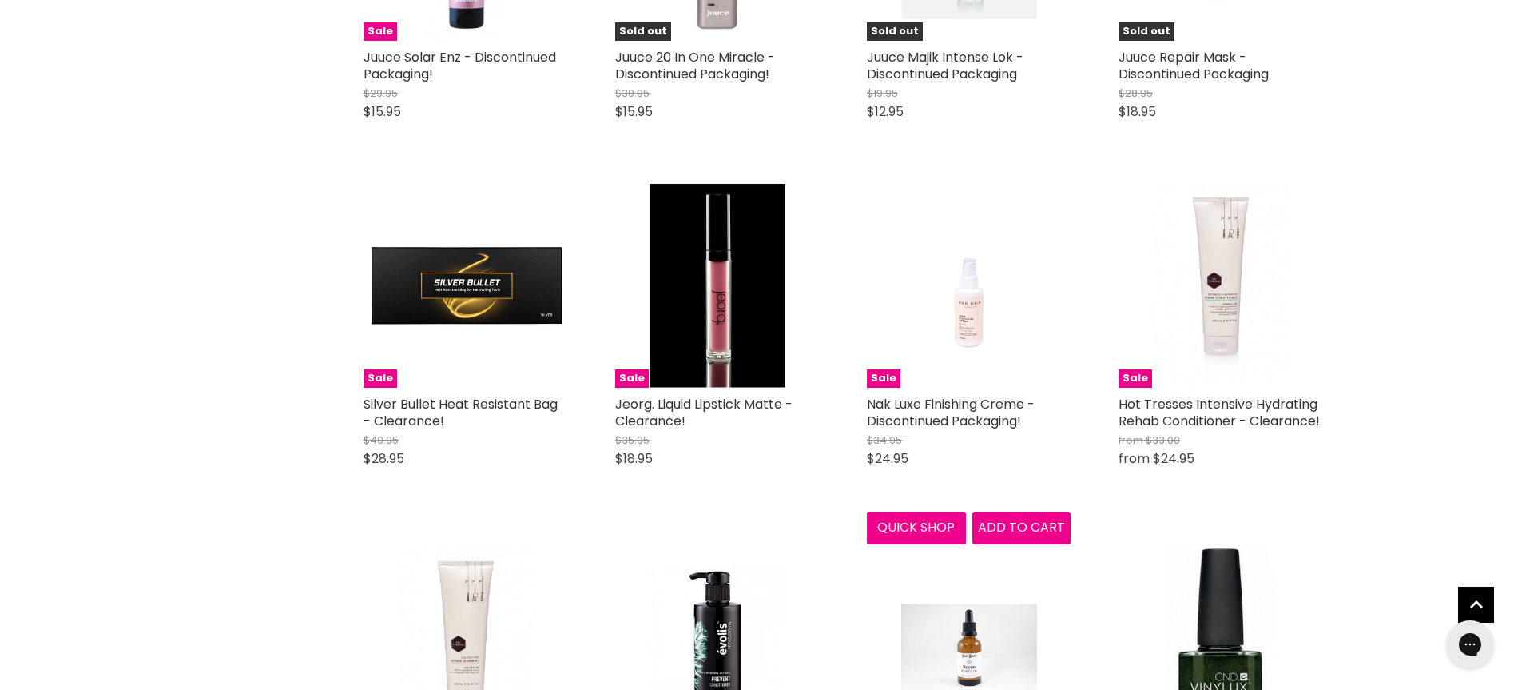
scroll to position [28496, 0]
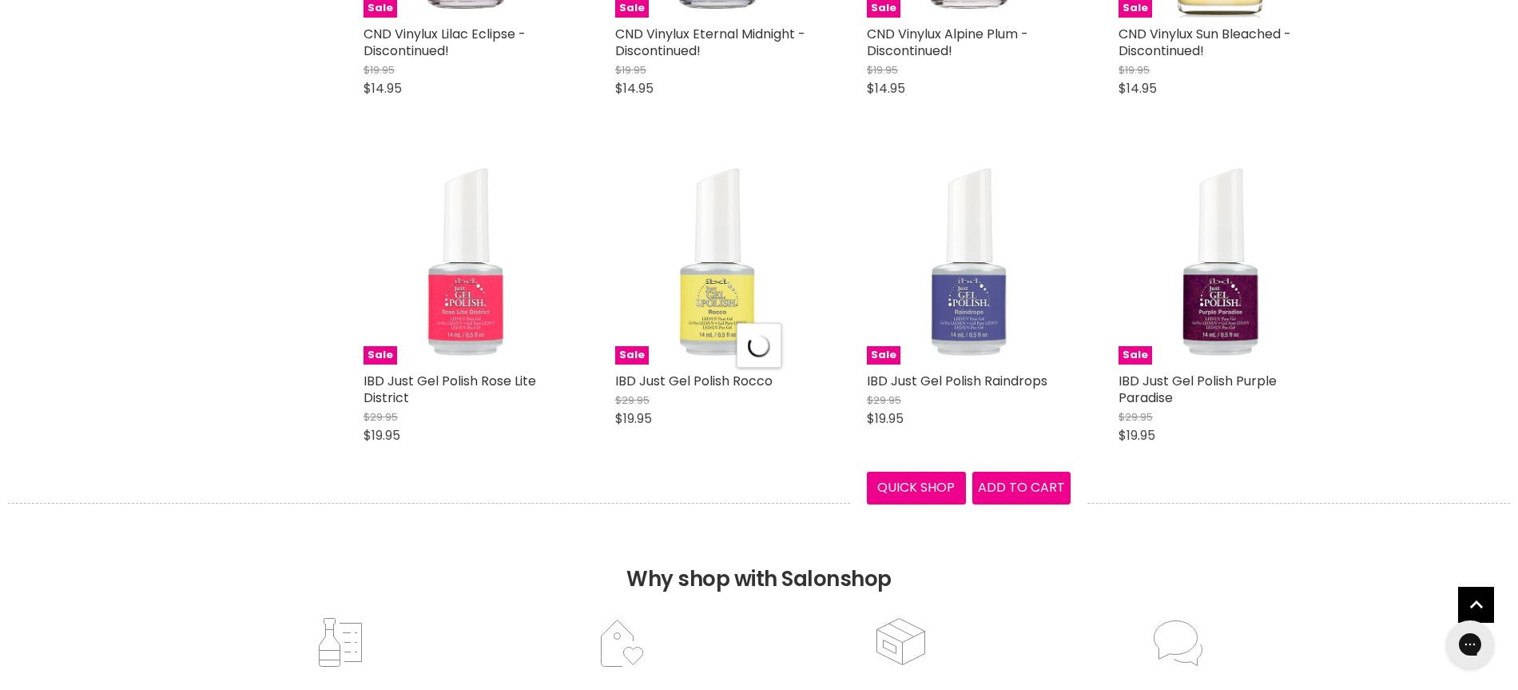
select select "created-descending"
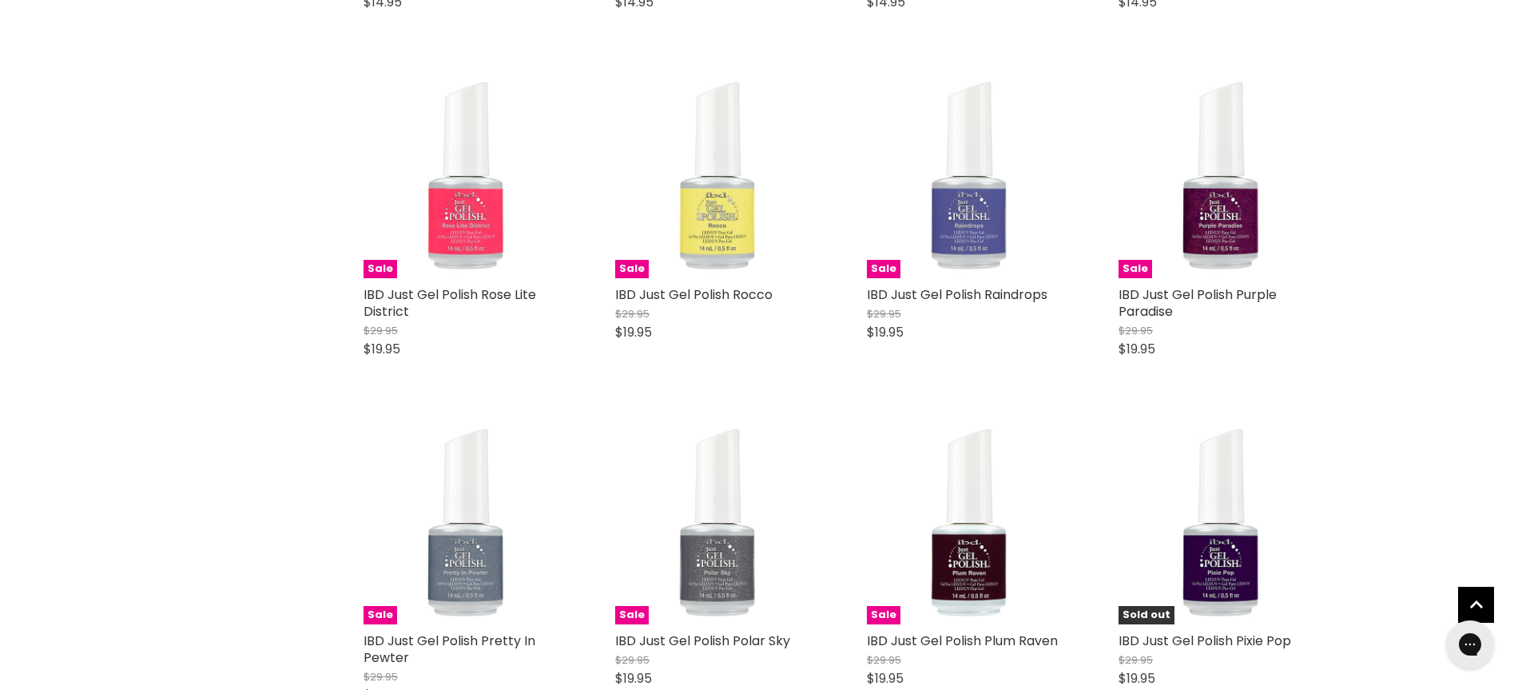
scroll to position [29651, 0]
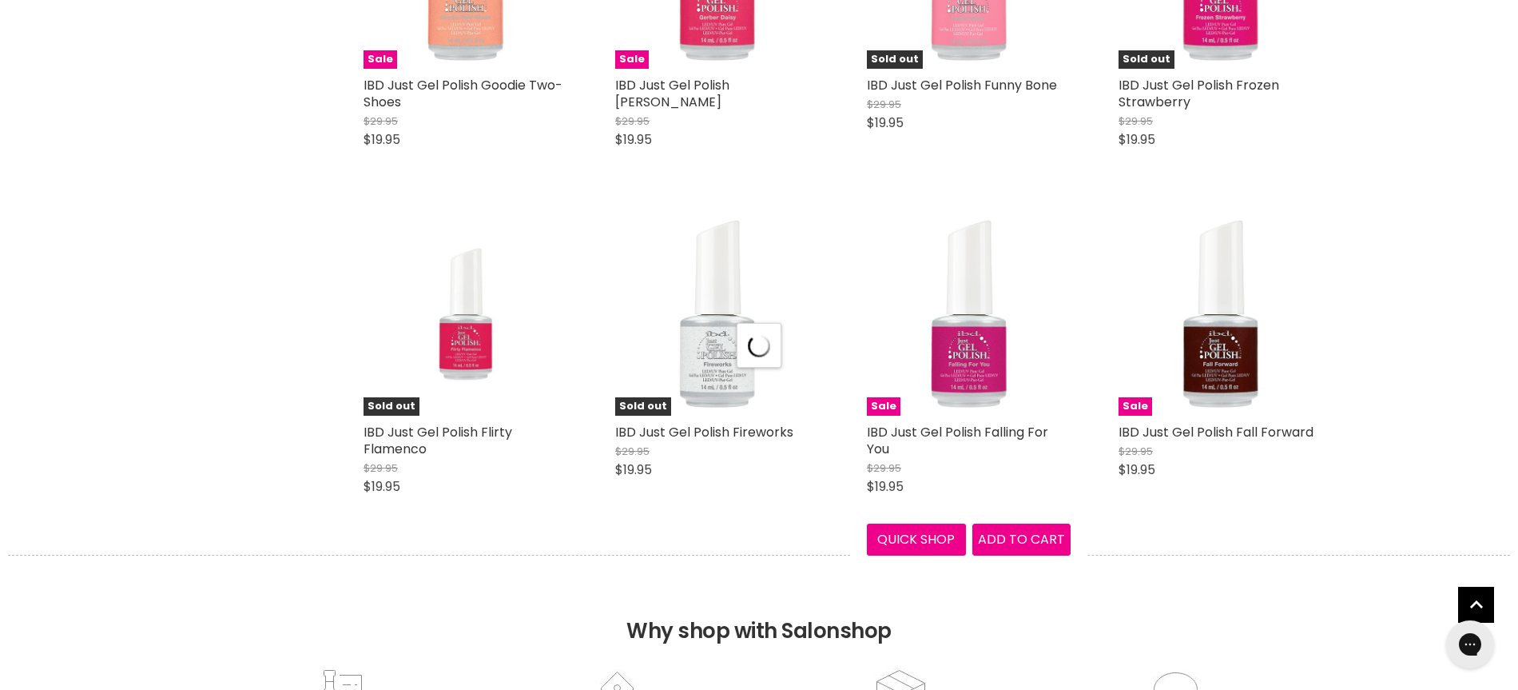
select select "created-descending"
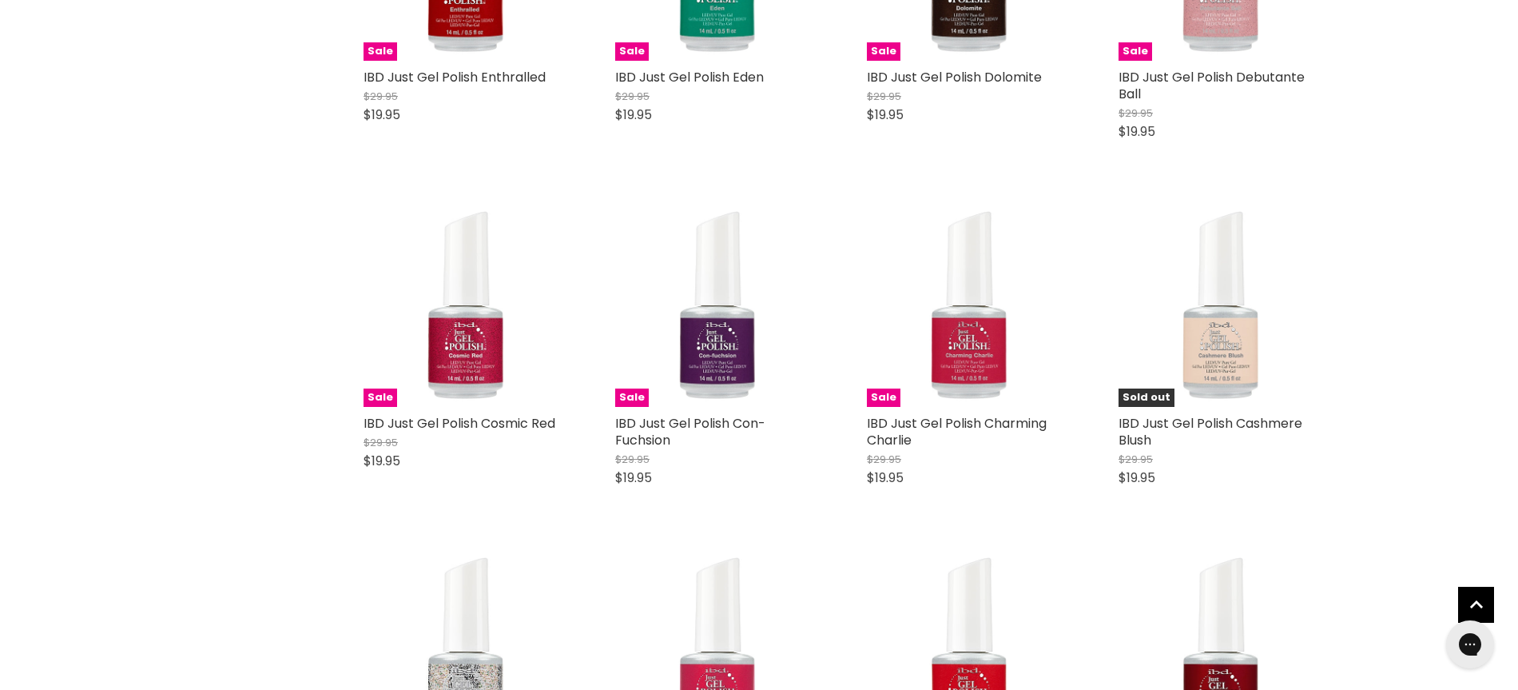
scroll to position [34349, 0]
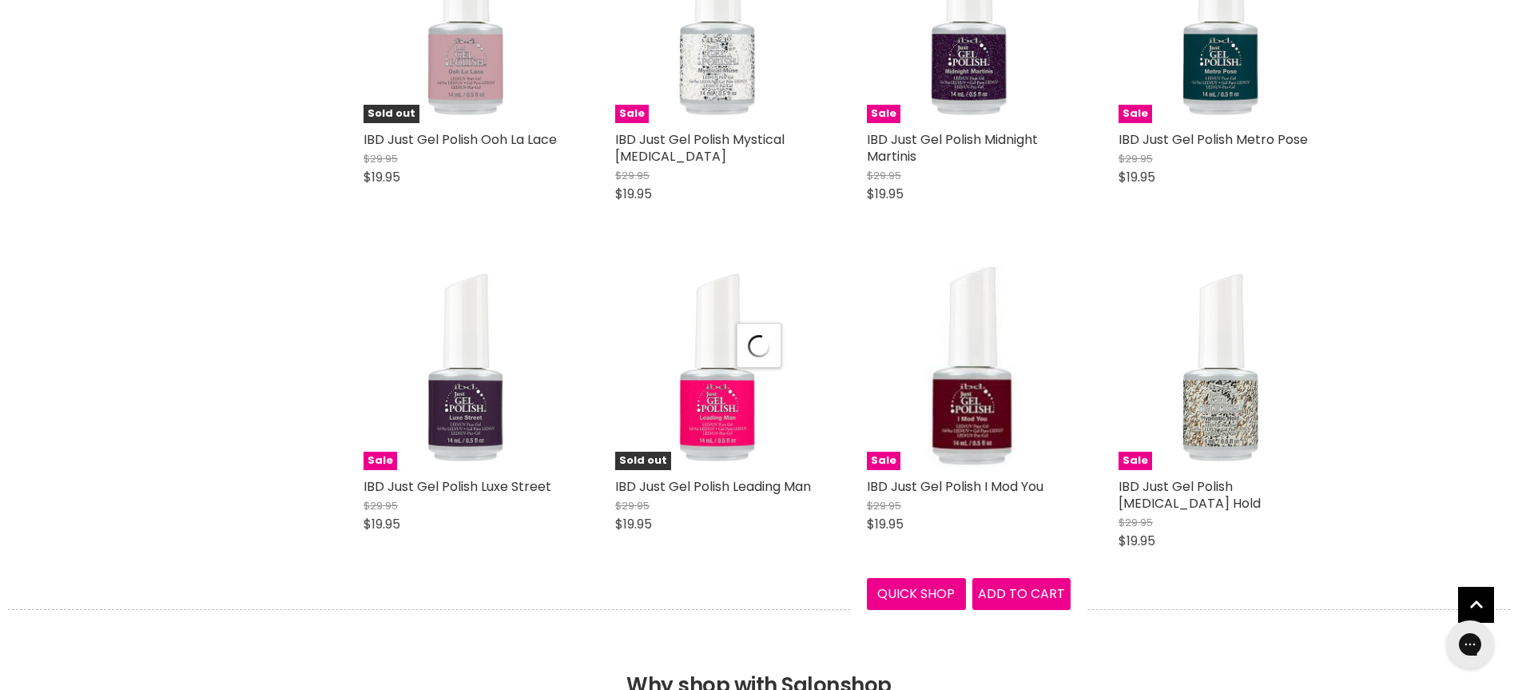
select select "created-descending"
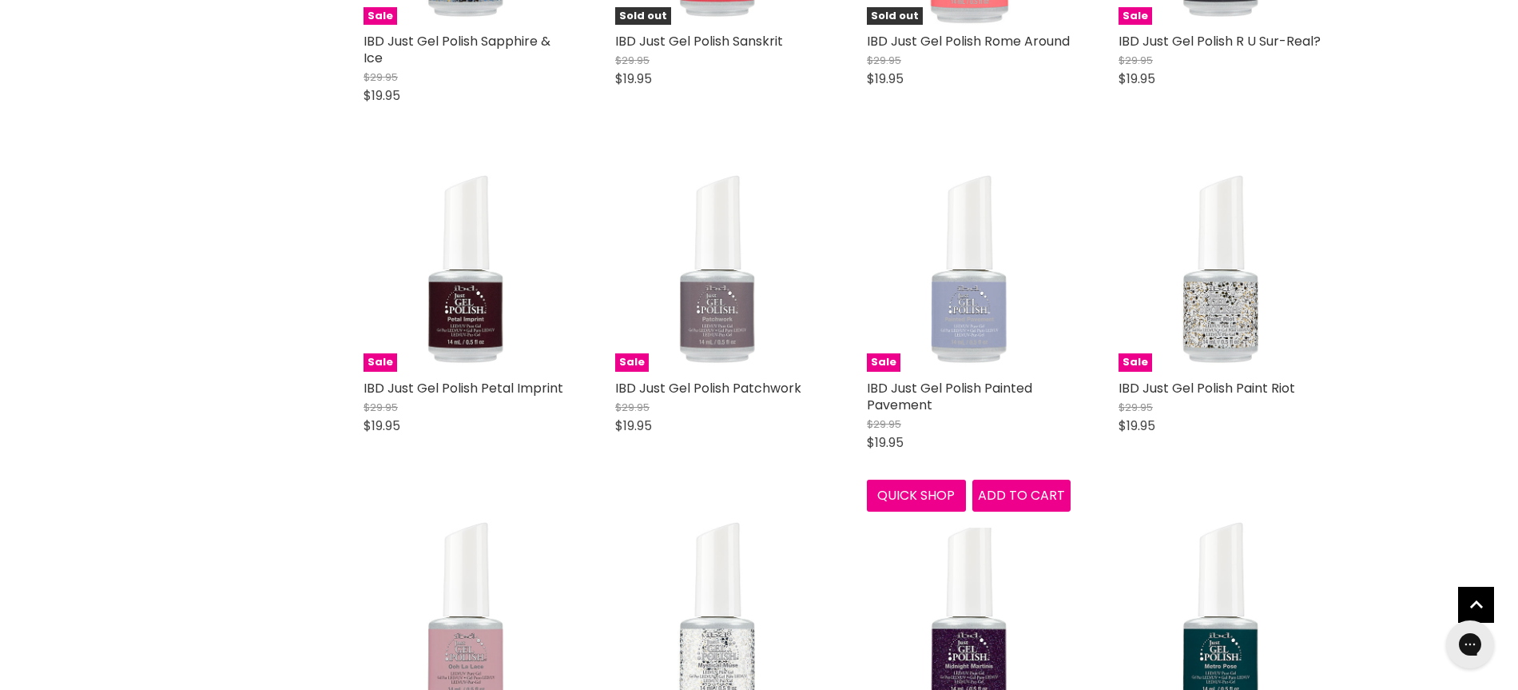
scroll to position [37105, 0]
